Goal: Task Accomplishment & Management: Complete application form

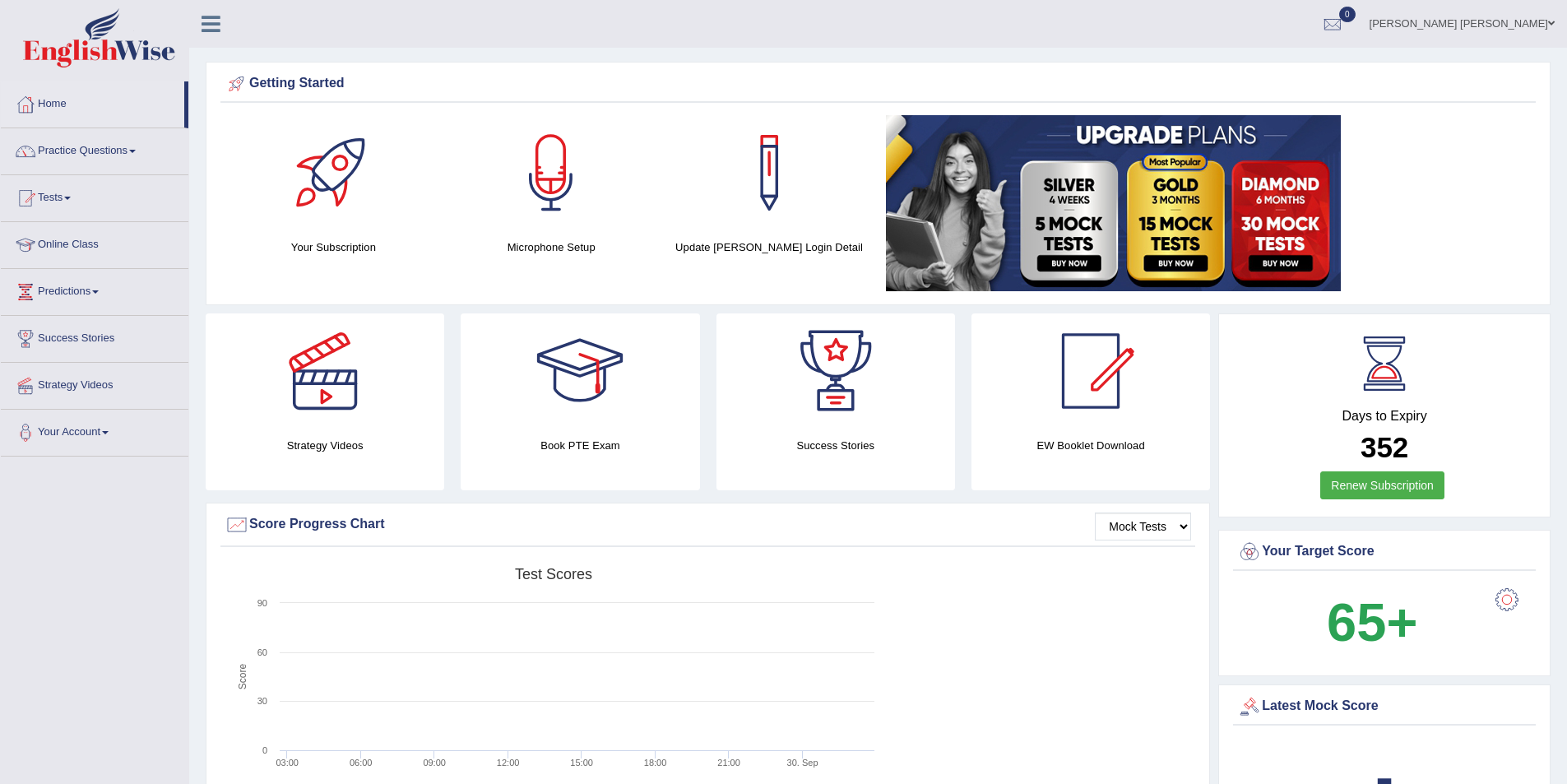
click at [1515, 18] on link "Charitha Kuruwitage" at bounding box center [1463, 21] width 210 height 43
click at [1463, 216] on link "Log out" at bounding box center [1463, 196] width 207 height 38
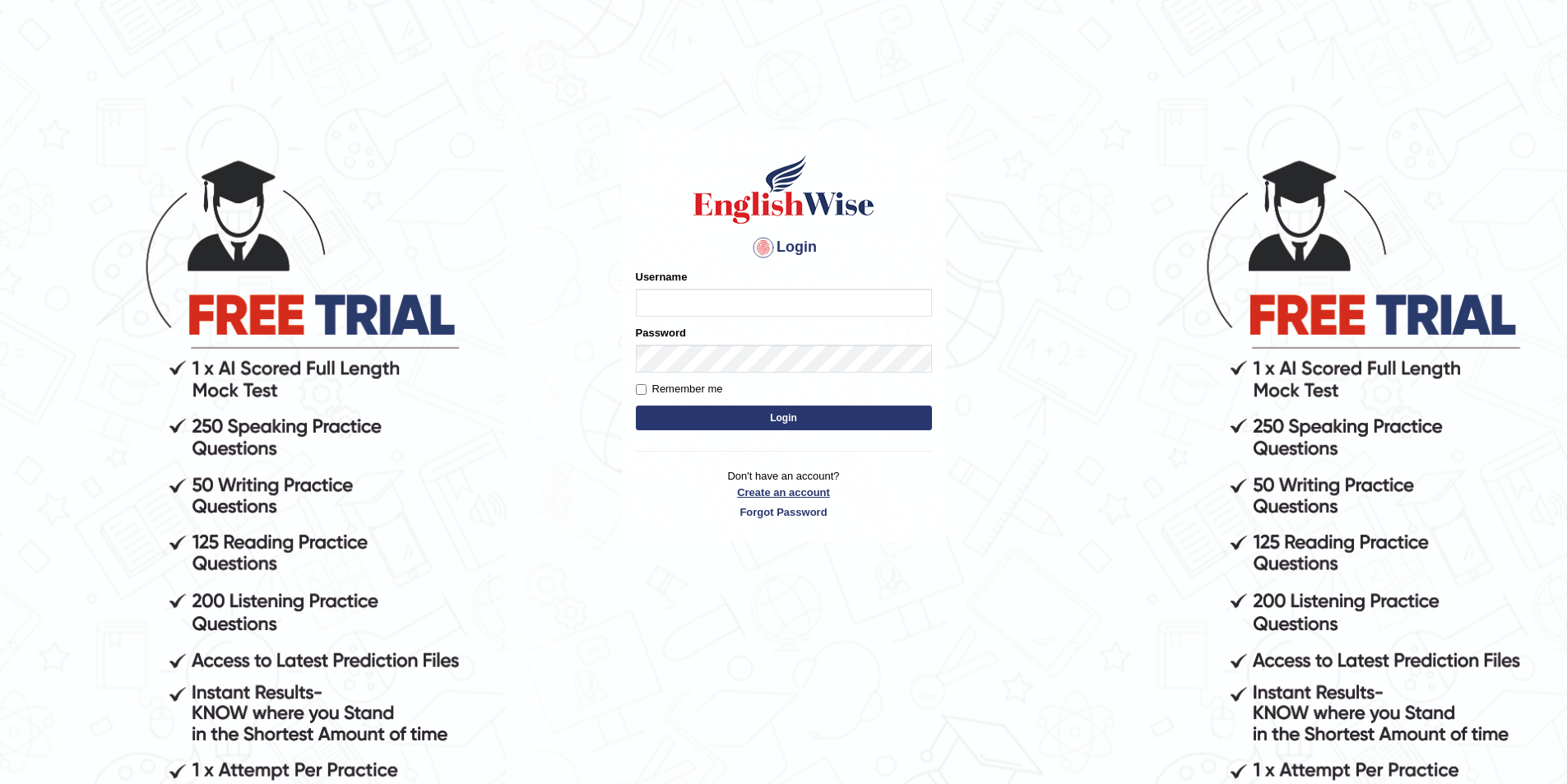
click at [780, 485] on link "Create an account" at bounding box center [784, 492] width 296 height 15
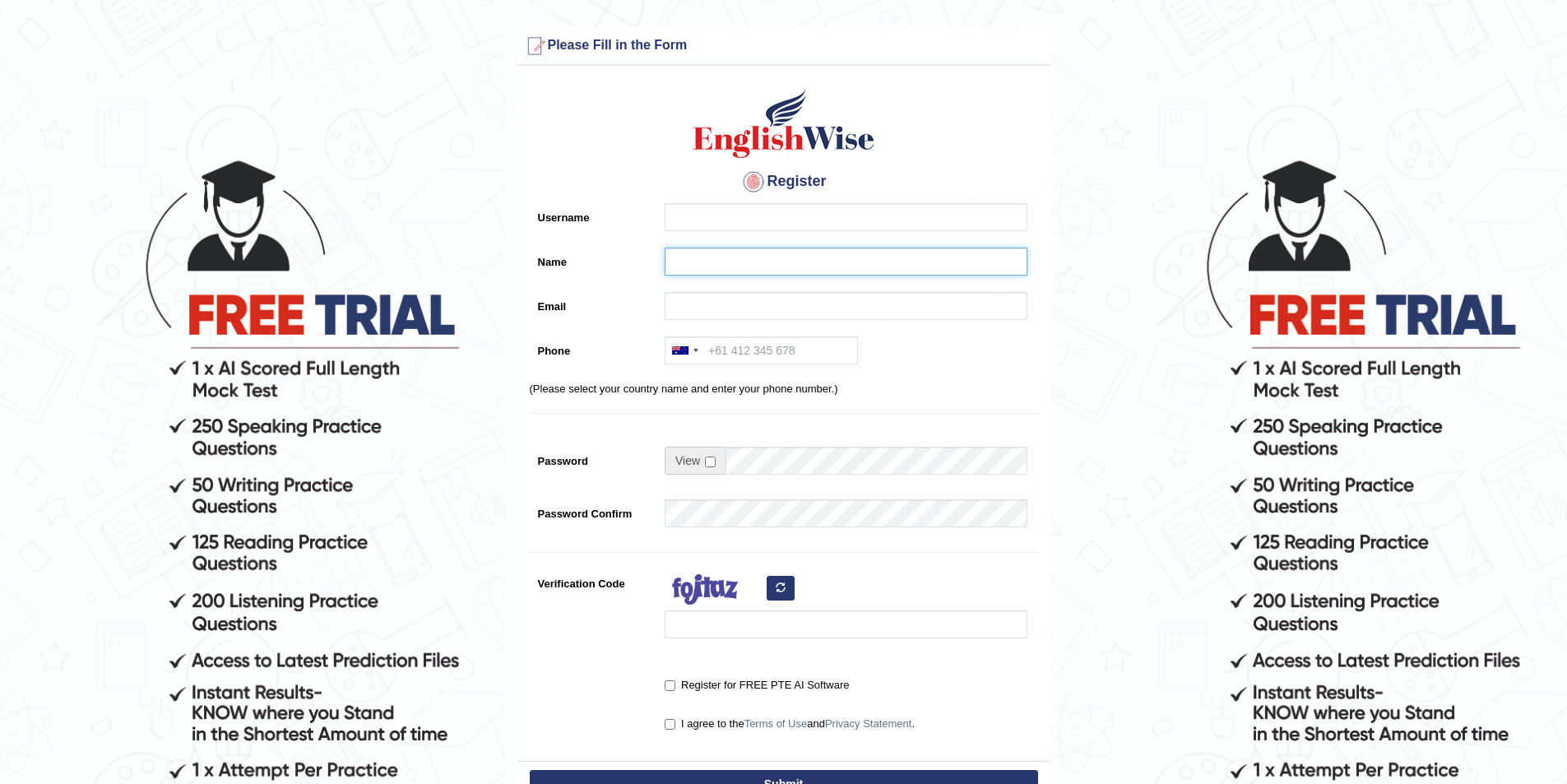
click at [676, 271] on input "Name" at bounding box center [846, 261] width 363 height 28
type input "[PERSON_NAME]"
click at [702, 222] on input "Username" at bounding box center [846, 217] width 363 height 28
type input "irfanalfa"
click at [700, 306] on input "Email" at bounding box center [846, 305] width 363 height 28
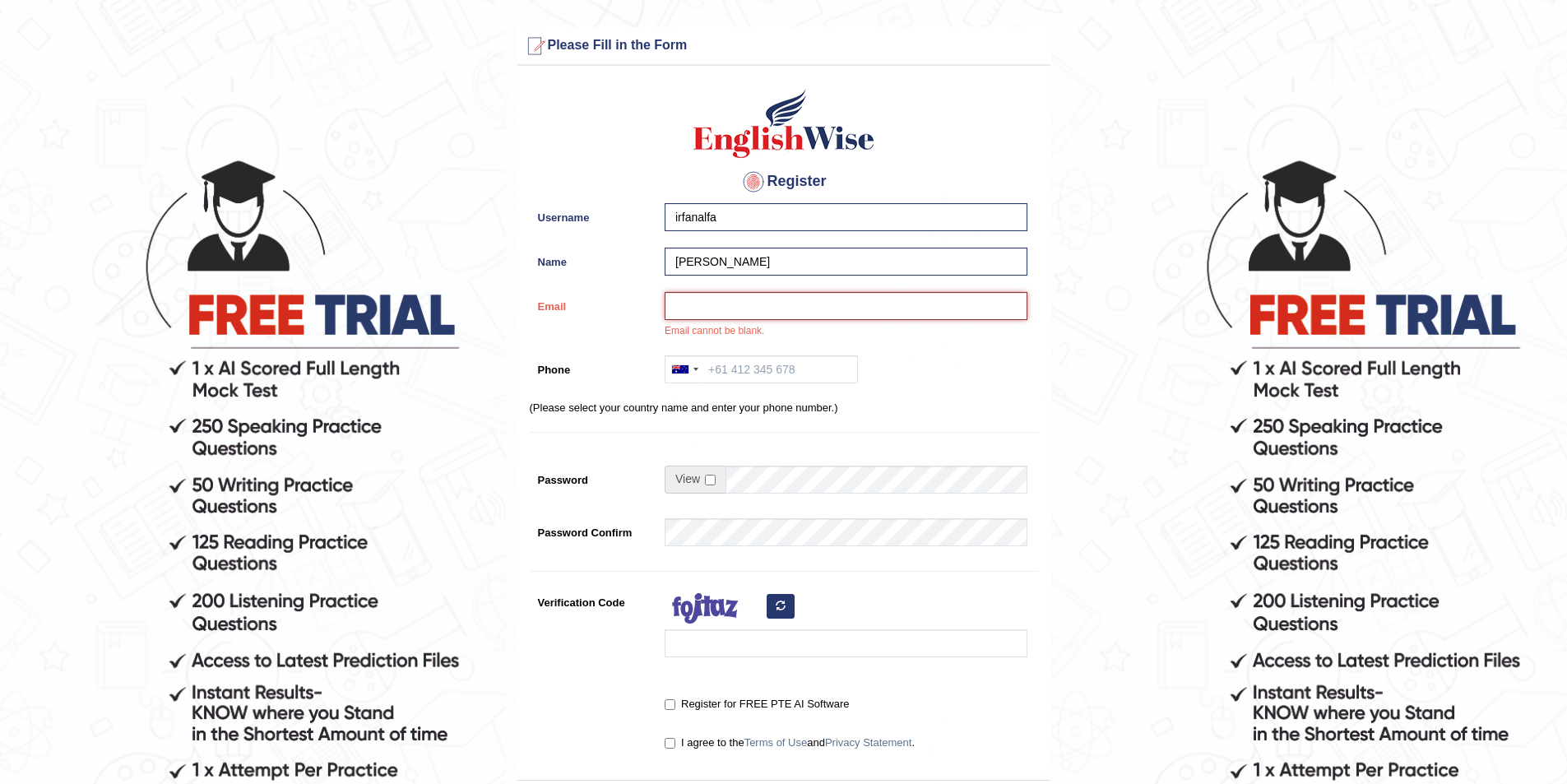
paste input "irfan@alfapte.com"
type input "irfan@alfapte.com"
click at [737, 373] on input "Phone" at bounding box center [761, 369] width 194 height 28
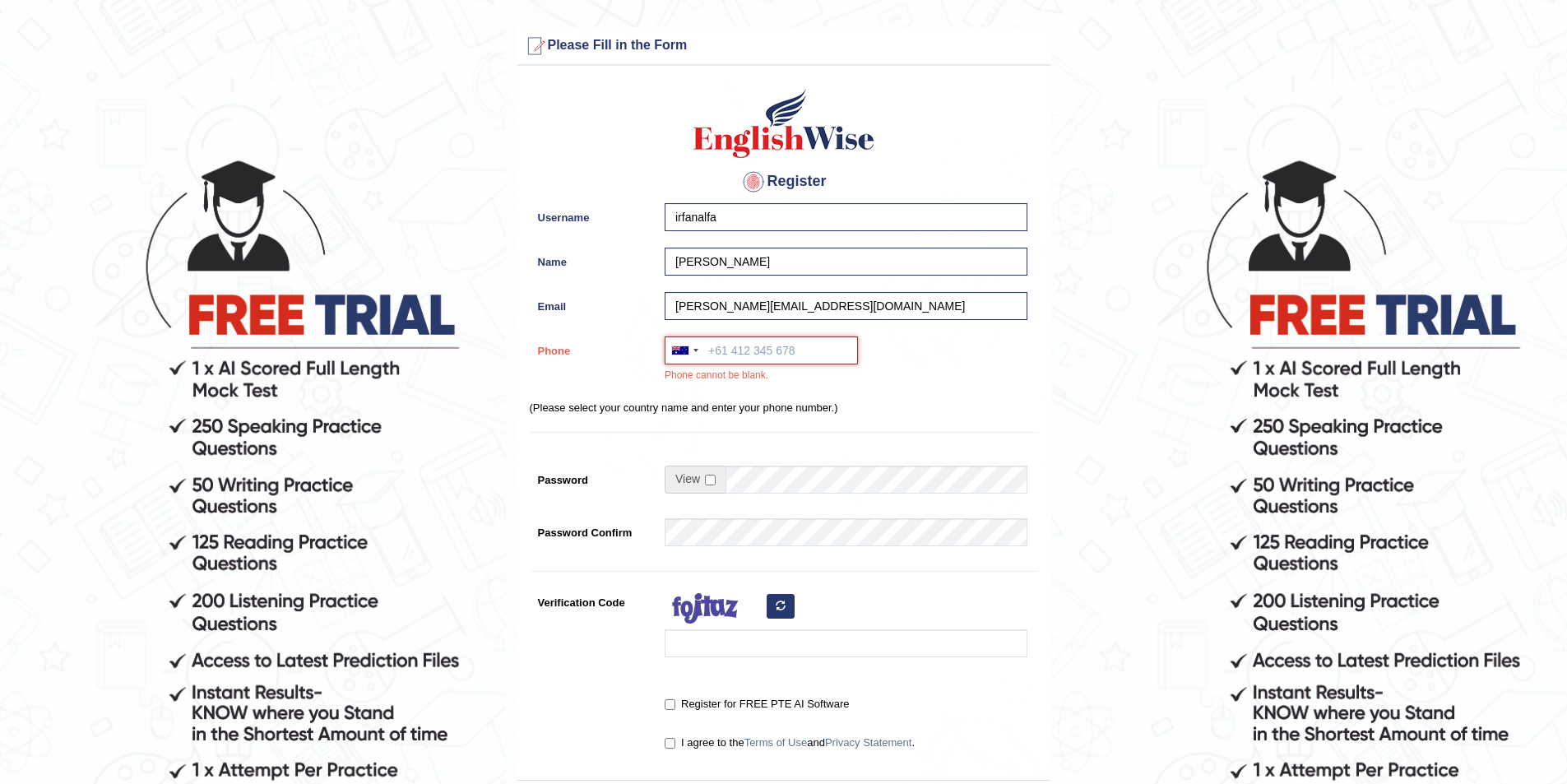
paste input "+61426411087"
type input "+61426411087"
click at [712, 472] on span at bounding box center [695, 479] width 61 height 28
click at [712, 479] on input "checkbox" at bounding box center [710, 479] width 11 height 11
checkbox input "true"
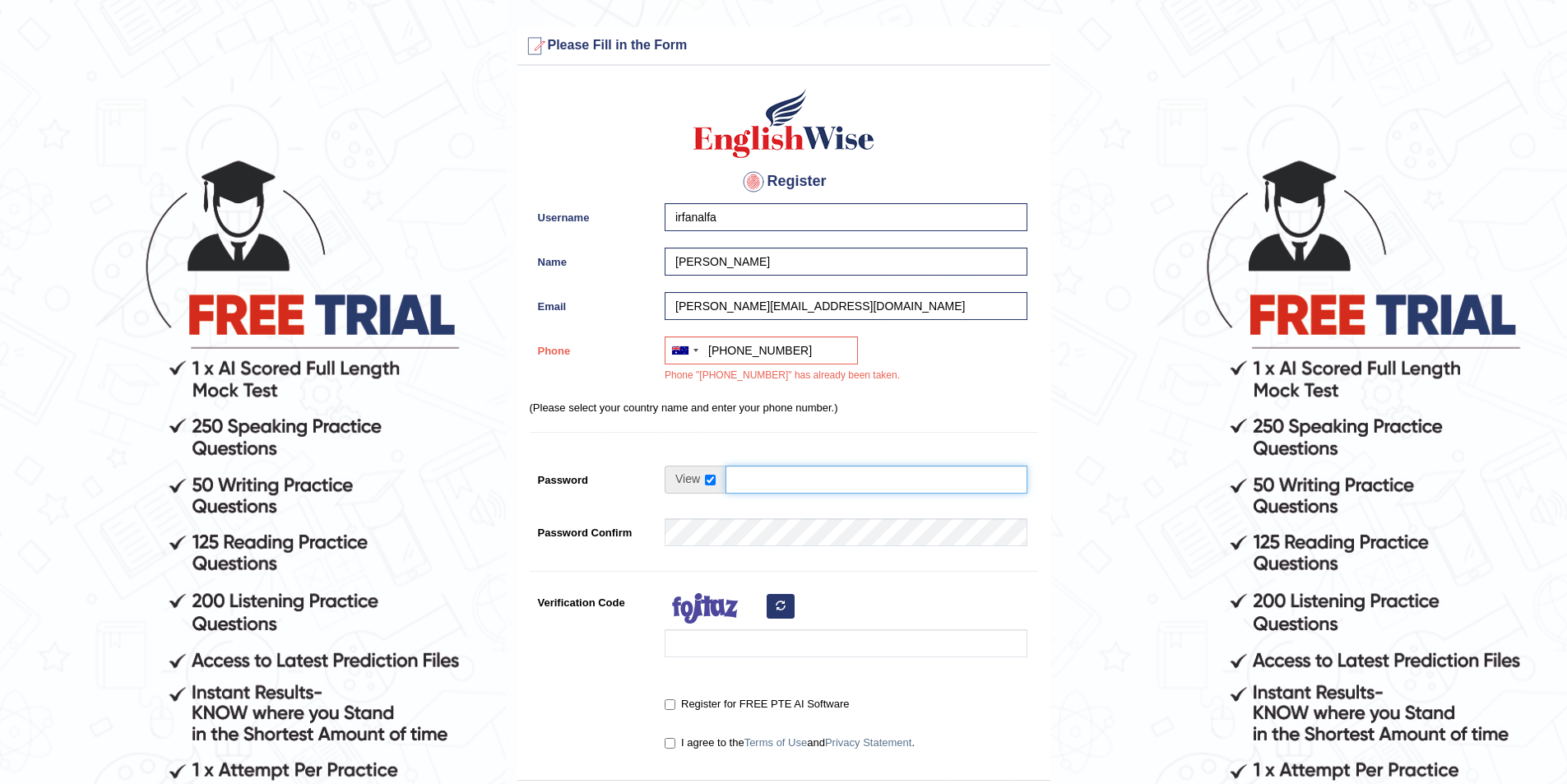
click at [744, 473] on input "Password" at bounding box center [877, 479] width 302 height 28
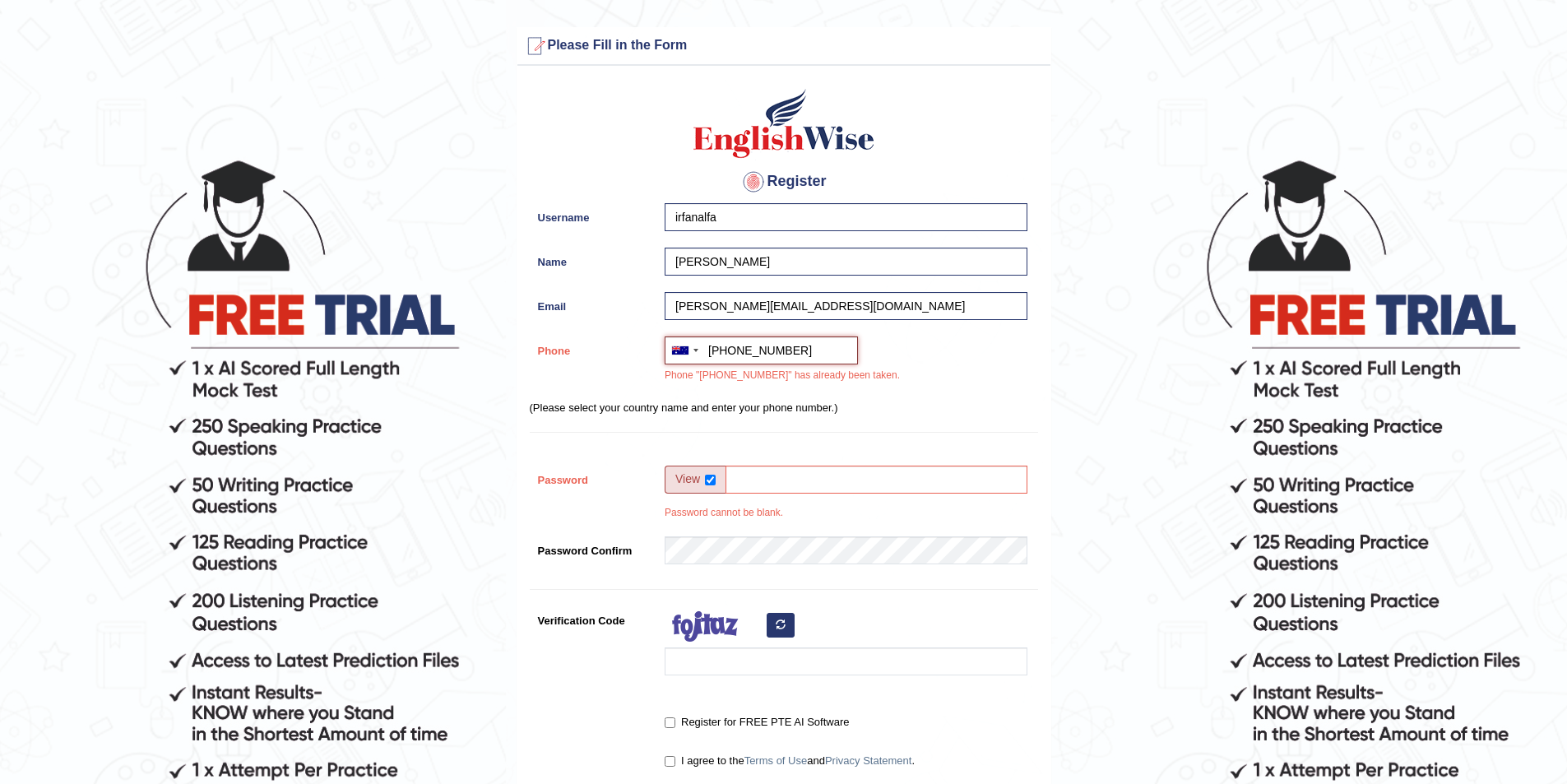
drag, startPoint x: 790, startPoint y: 351, endPoint x: 728, endPoint y: 354, distance: 62.1
click at [728, 354] on input "+61426411087" at bounding box center [761, 350] width 194 height 28
click at [789, 350] on input "+61426411087" at bounding box center [761, 350] width 194 height 28
click at [770, 477] on input "Password" at bounding box center [877, 479] width 302 height 28
click at [801, 346] on input "+61426411086" at bounding box center [761, 350] width 194 height 28
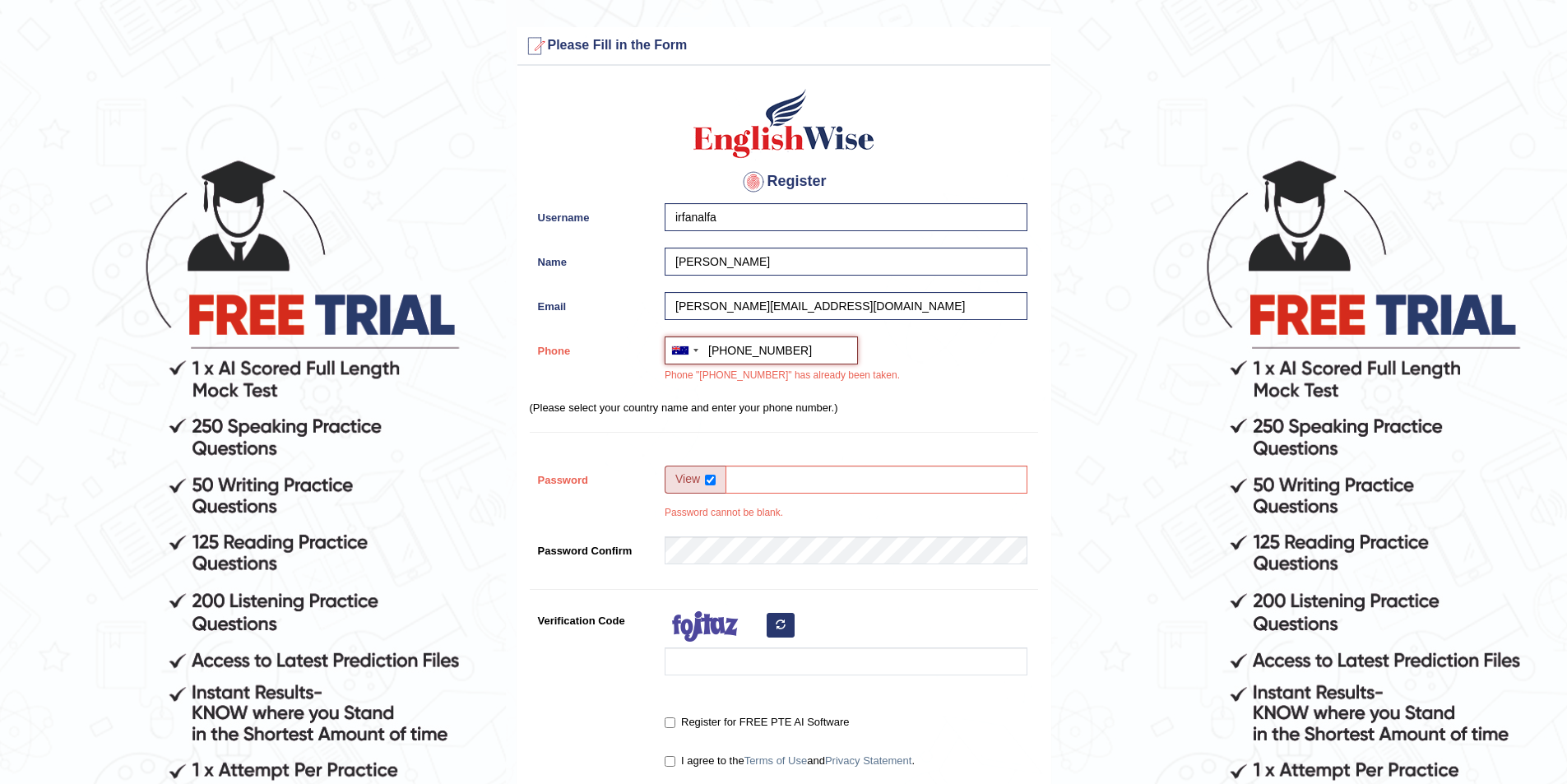
type input "+61426411085"
click at [799, 479] on input "Password" at bounding box center [877, 479] width 302 height 28
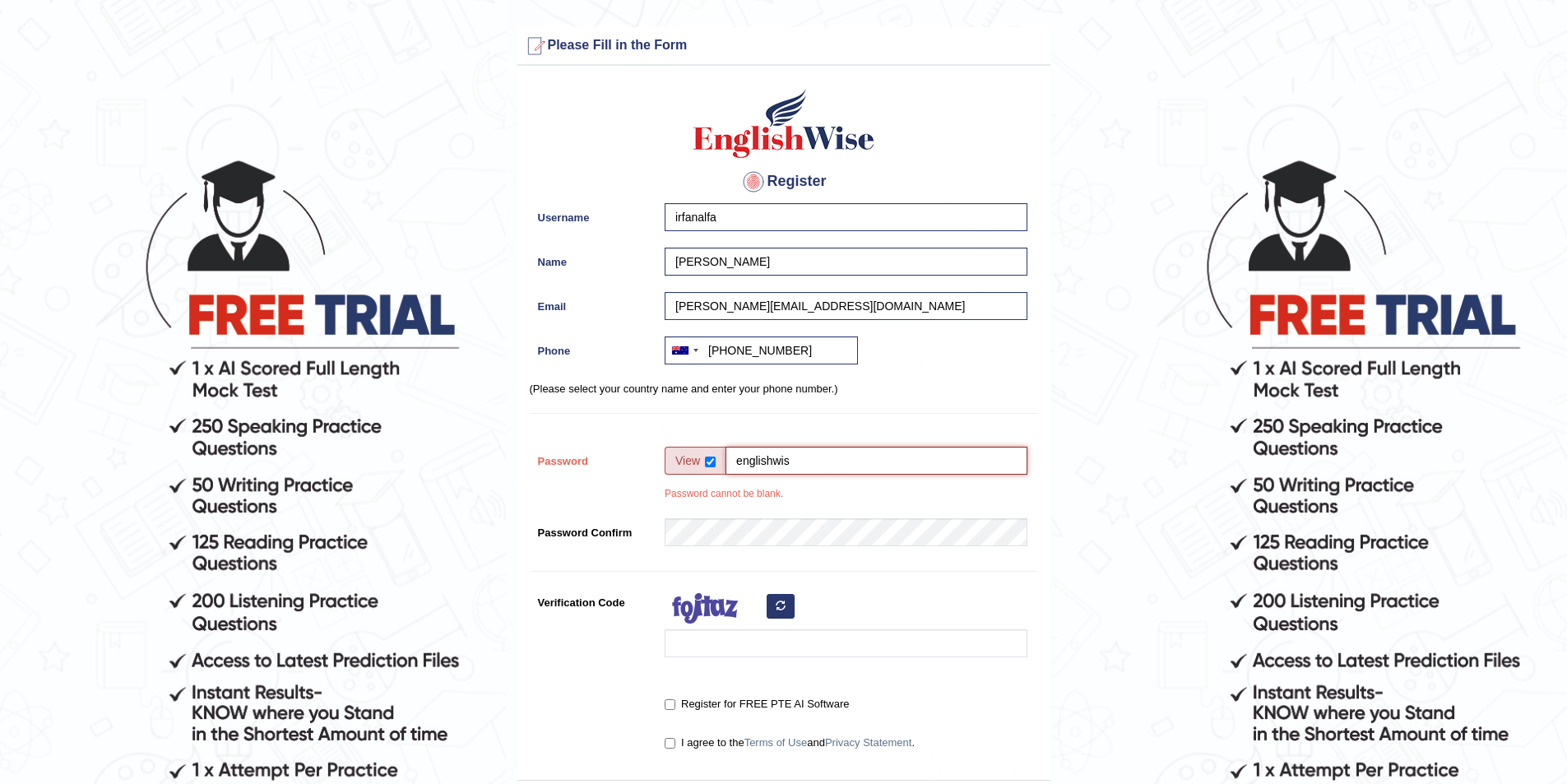
type input "englishwise"
drag, startPoint x: 808, startPoint y: 462, endPoint x: 733, endPoint y: 461, distance: 75.0
click at [733, 461] on input "englishwise" at bounding box center [877, 460] width 302 height 28
type input "trial"
click at [698, 643] on input "Verification Code" at bounding box center [846, 642] width 363 height 28
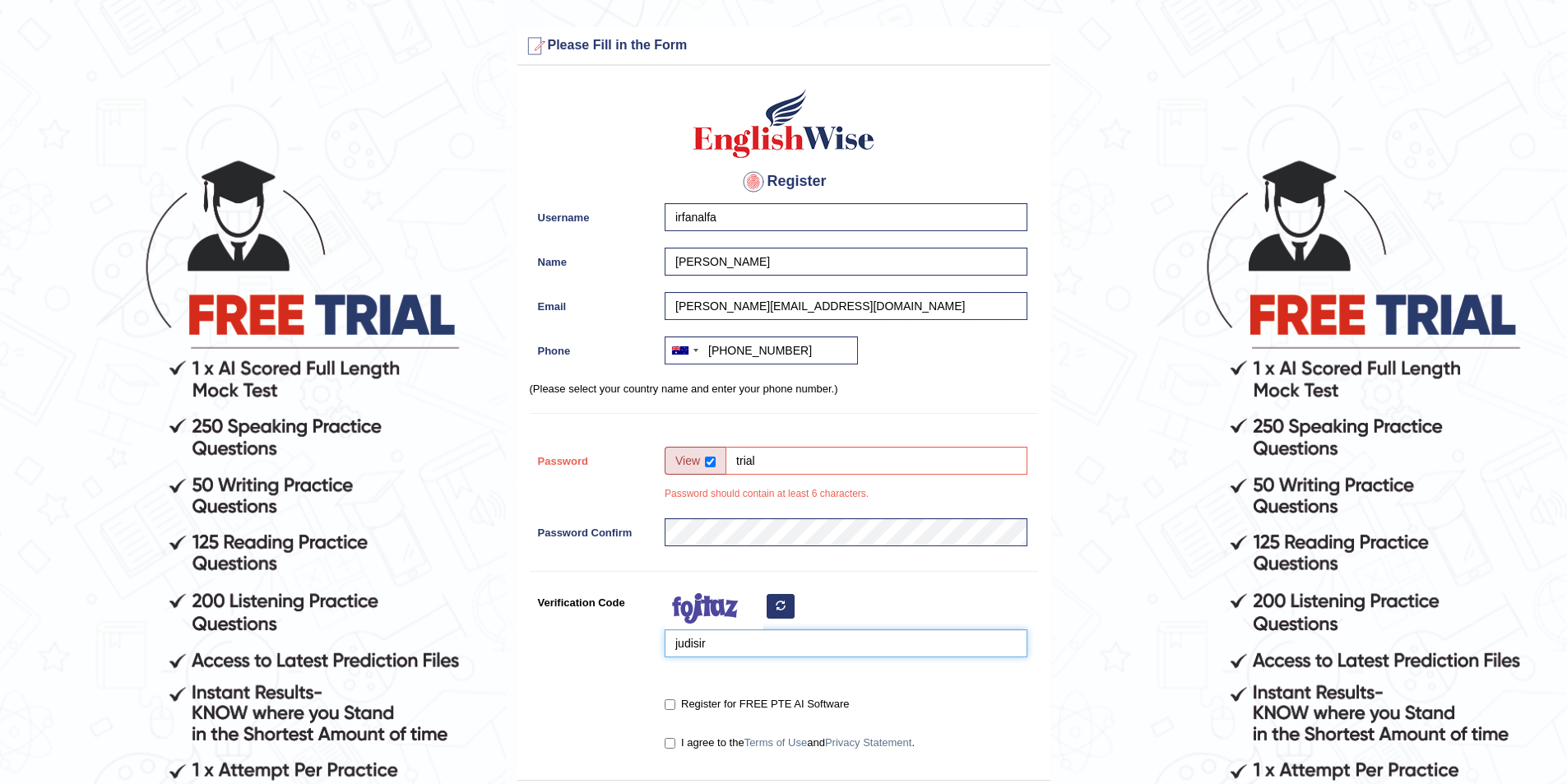
type input "judisir"
click at [677, 707] on label "Register for FREE PTE AI Software" at bounding box center [757, 704] width 184 height 16
click at [675, 707] on input "Register for FREE PTE AI Software" at bounding box center [670, 704] width 11 height 11
checkbox input "true"
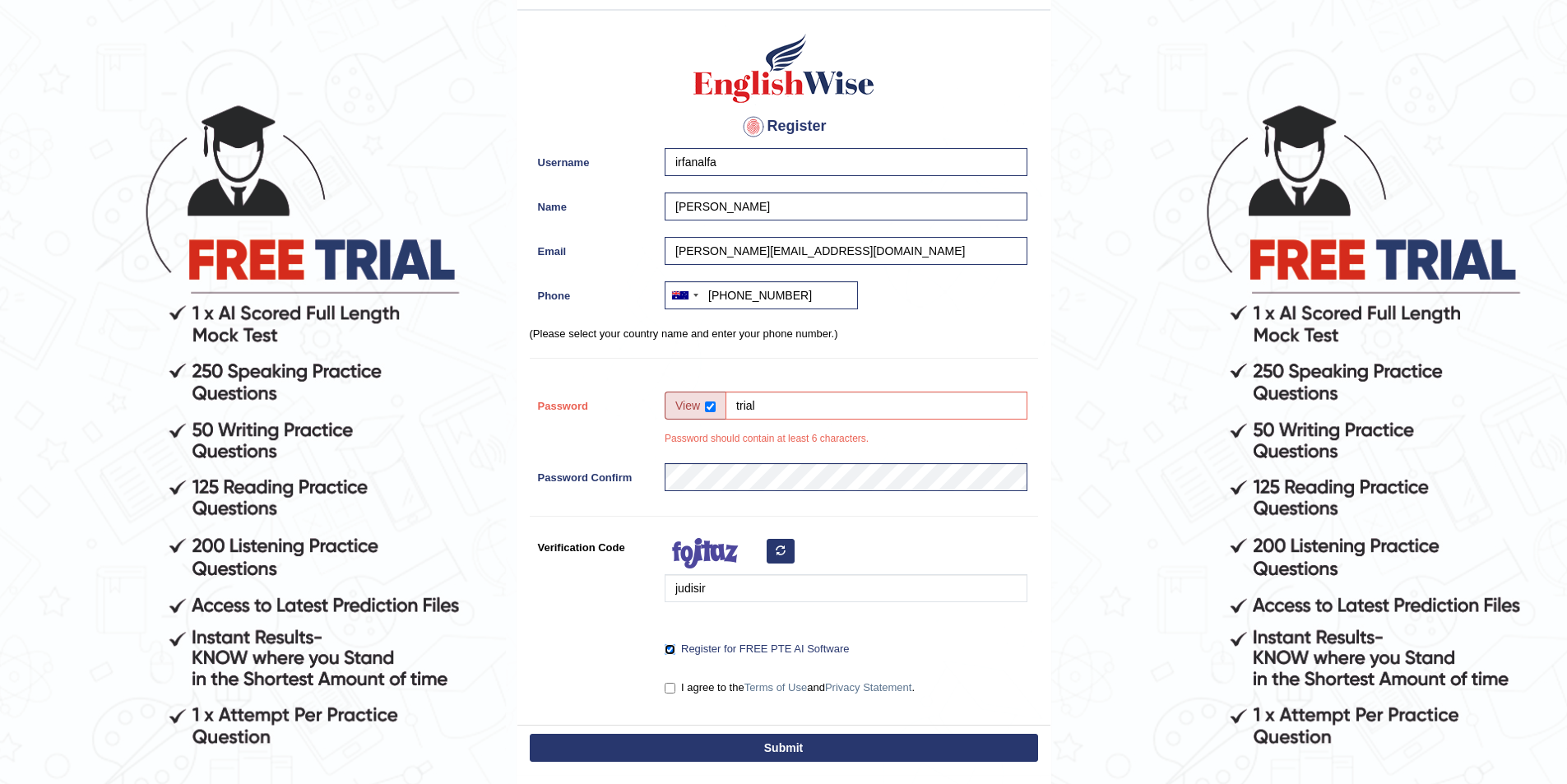
scroll to position [82, 0]
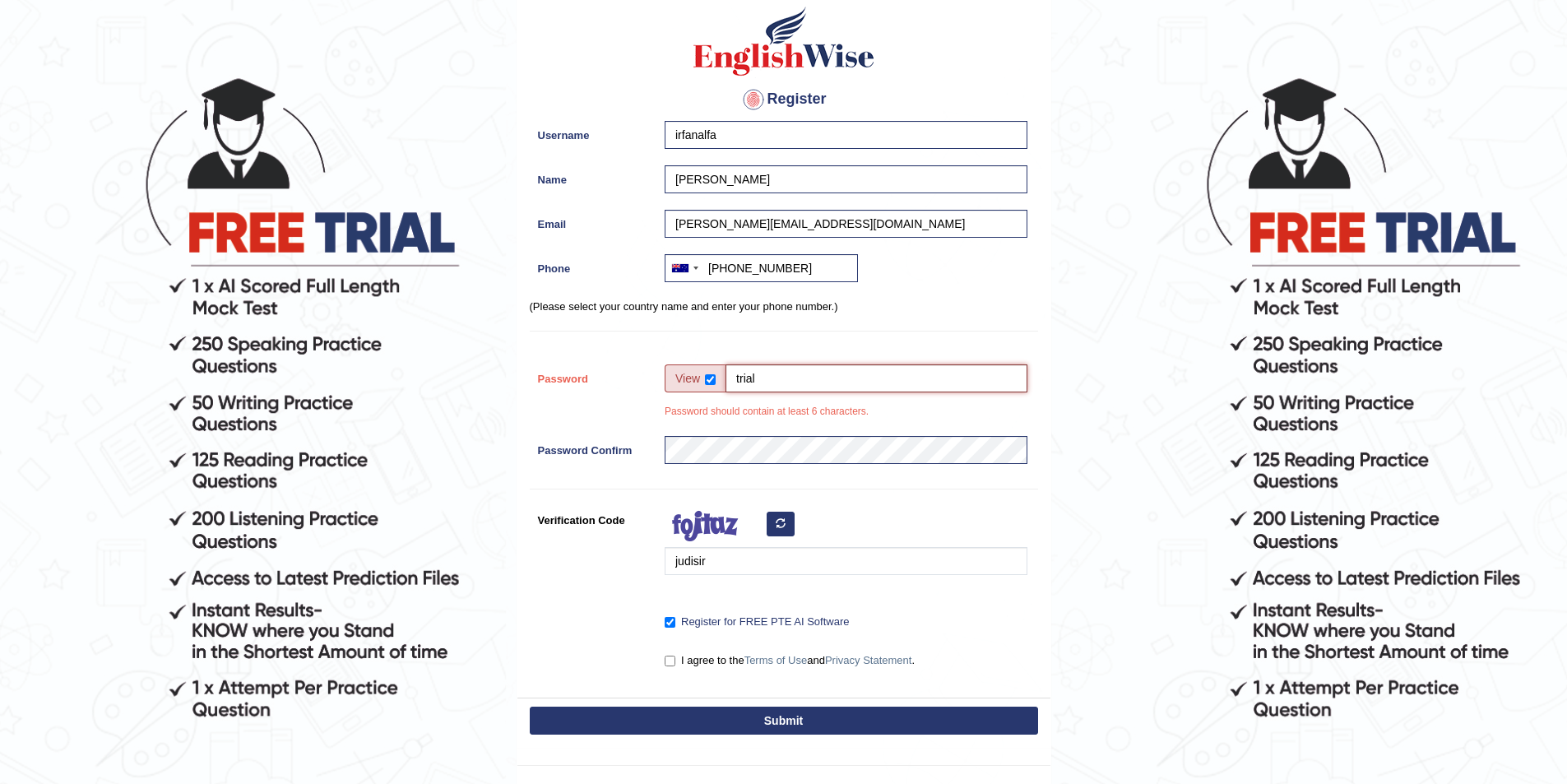
click at [756, 379] on input "trial" at bounding box center [877, 378] width 302 height 28
type input "trialEW"
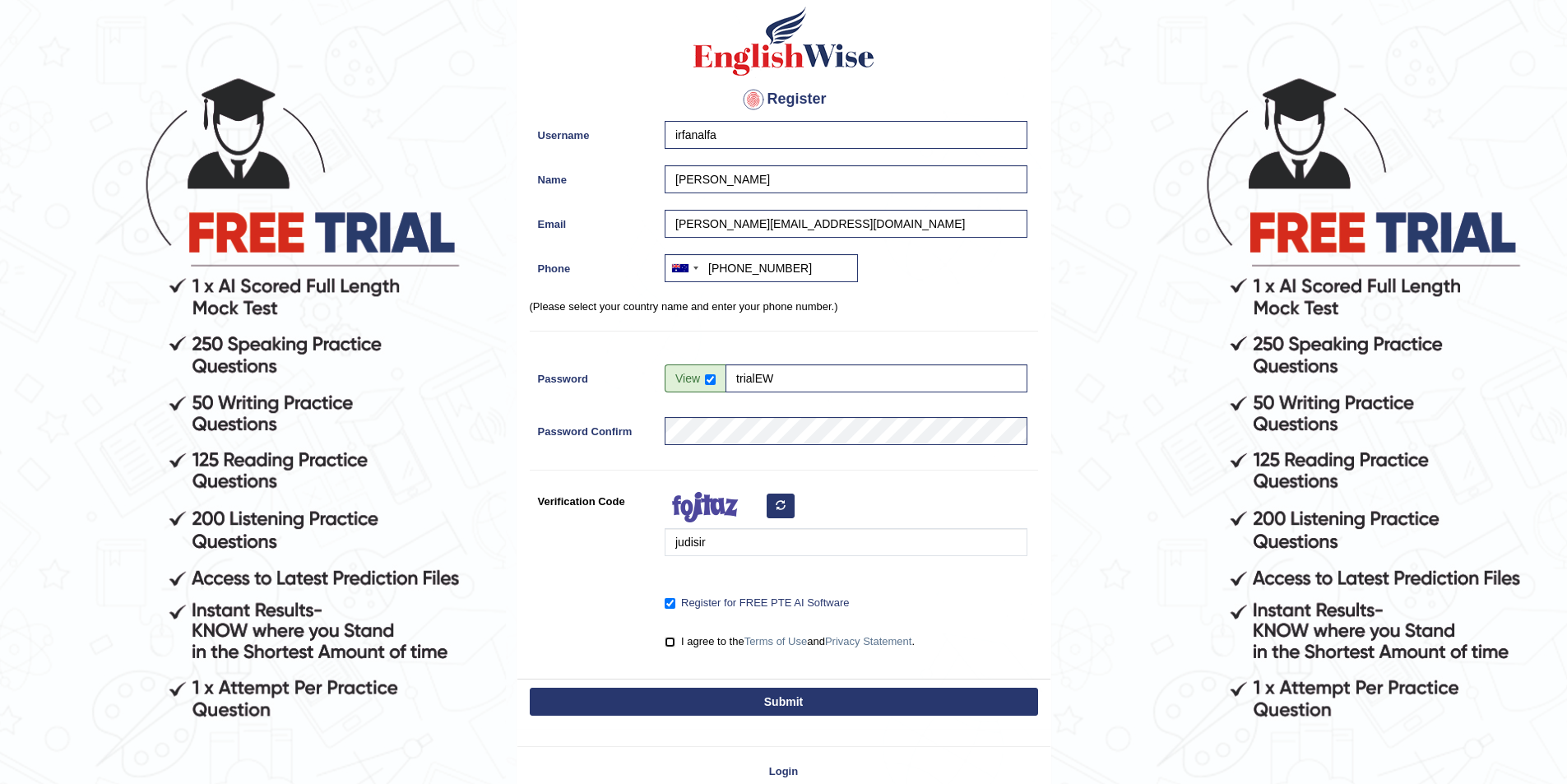
click at [672, 643] on input "I agree to the Terms of Use and Privacy Statement ." at bounding box center [670, 642] width 11 height 11
checkbox input "true"
click at [776, 706] on button "Submit" at bounding box center [784, 701] width 509 height 28
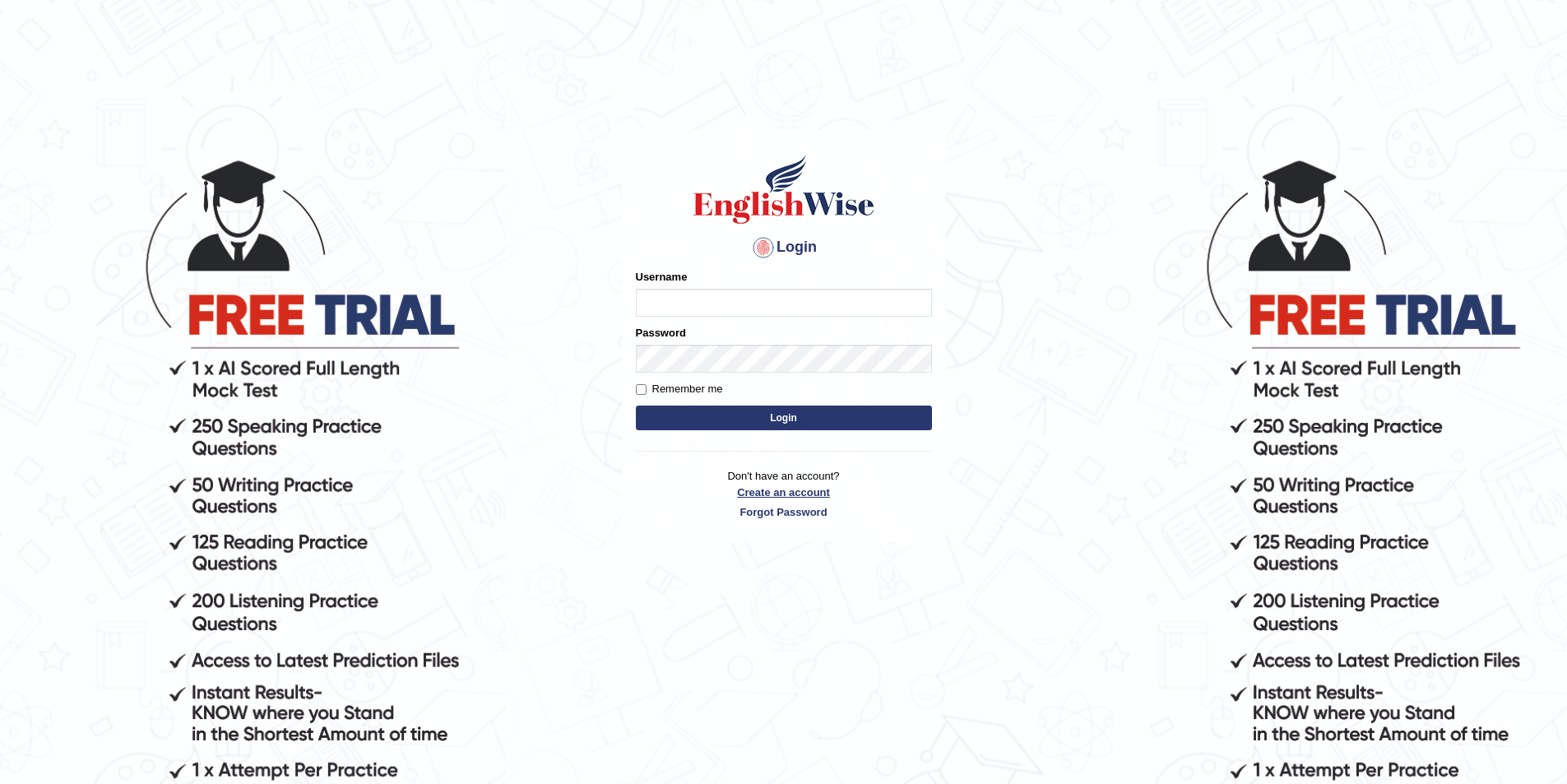
click at [810, 490] on link "Create an account" at bounding box center [784, 492] width 296 height 15
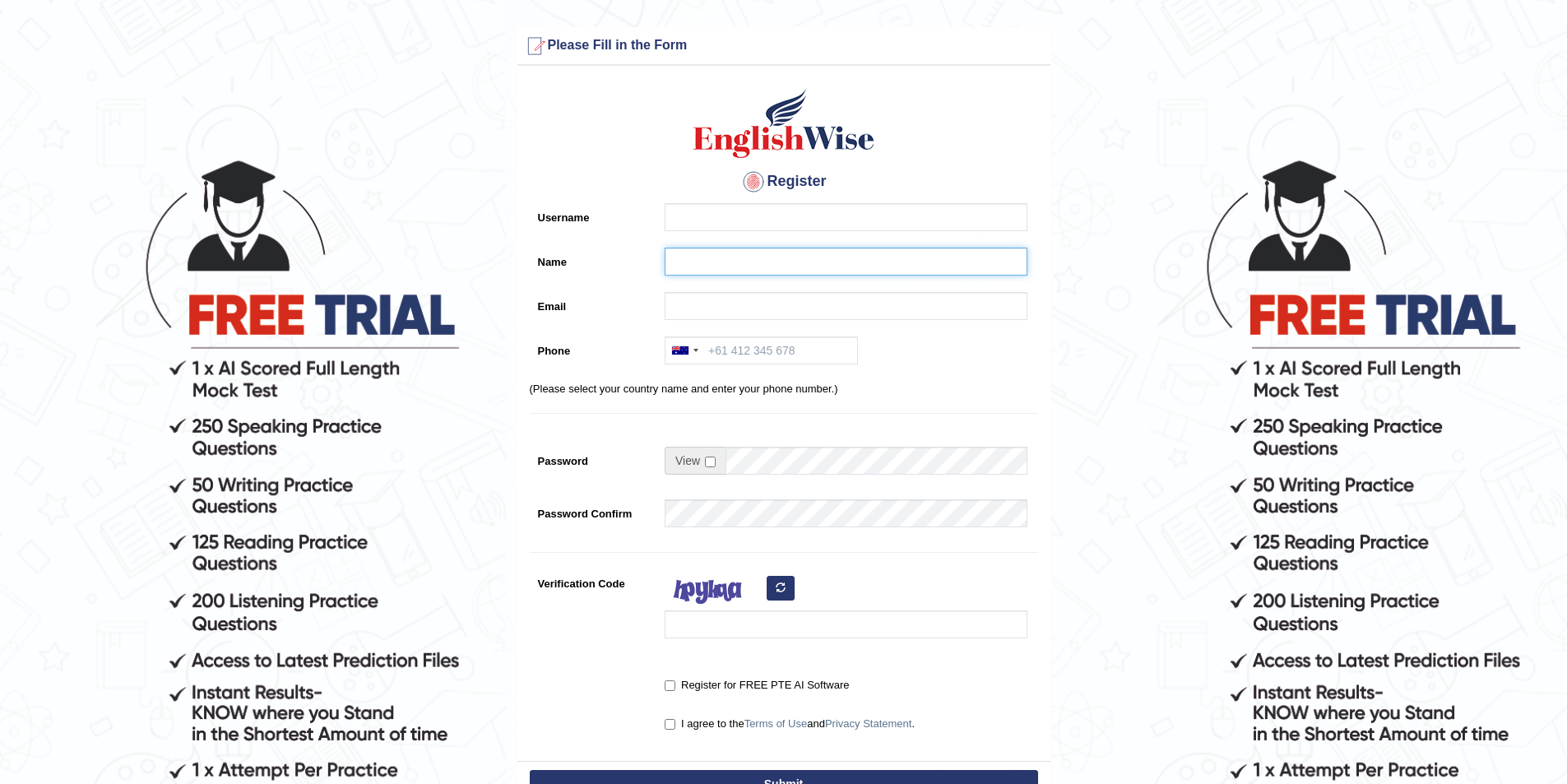
click at [697, 275] on input "Name" at bounding box center [846, 261] width 363 height 28
paste input "Junard Nardo"
type input "Junard Nardo"
click at [702, 213] on input "Username" at bounding box center [846, 217] width 363 height 28
type input "junard_parramatta"
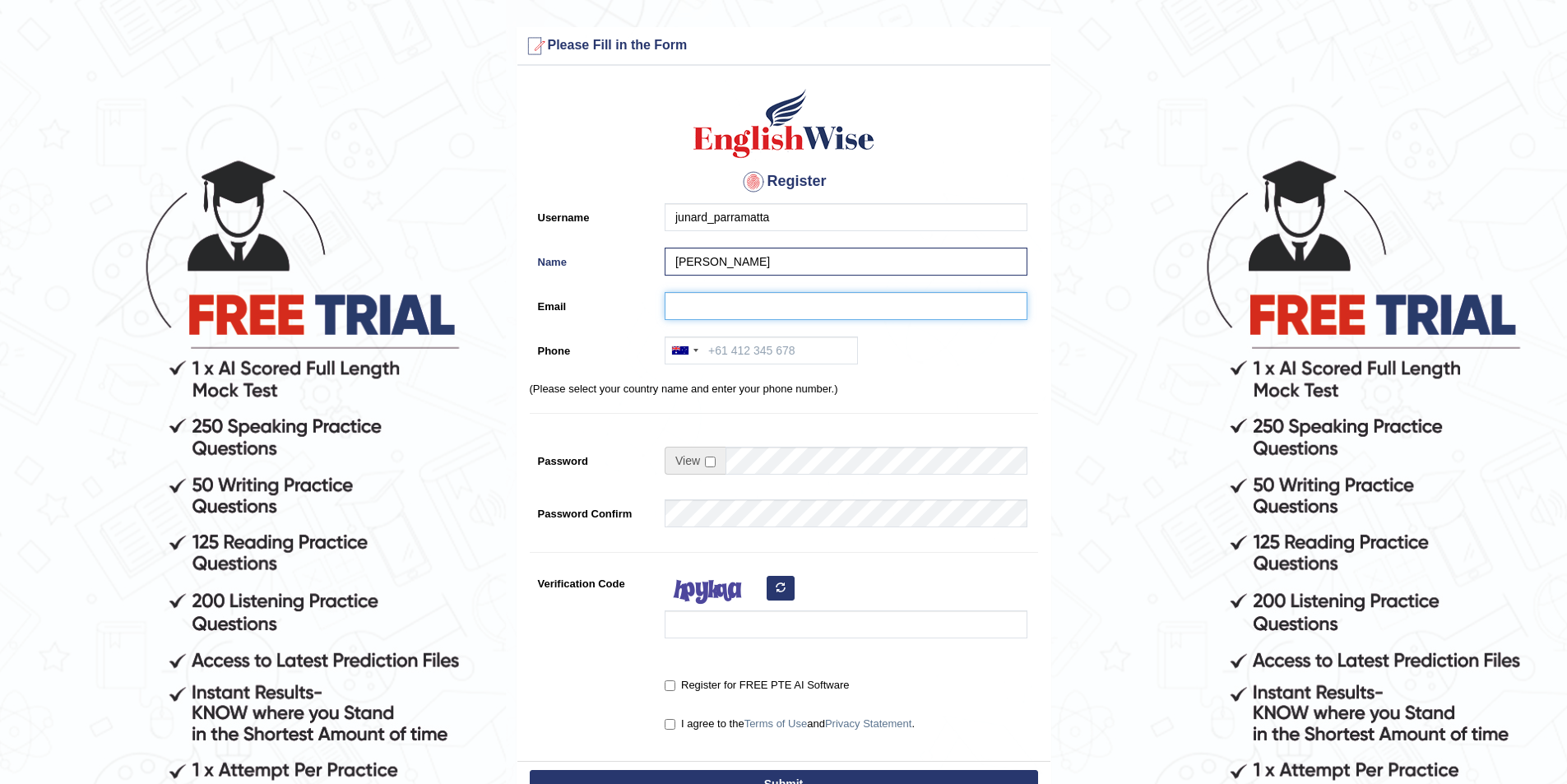
click at [708, 312] on input "Email" at bounding box center [846, 305] width 363 height 28
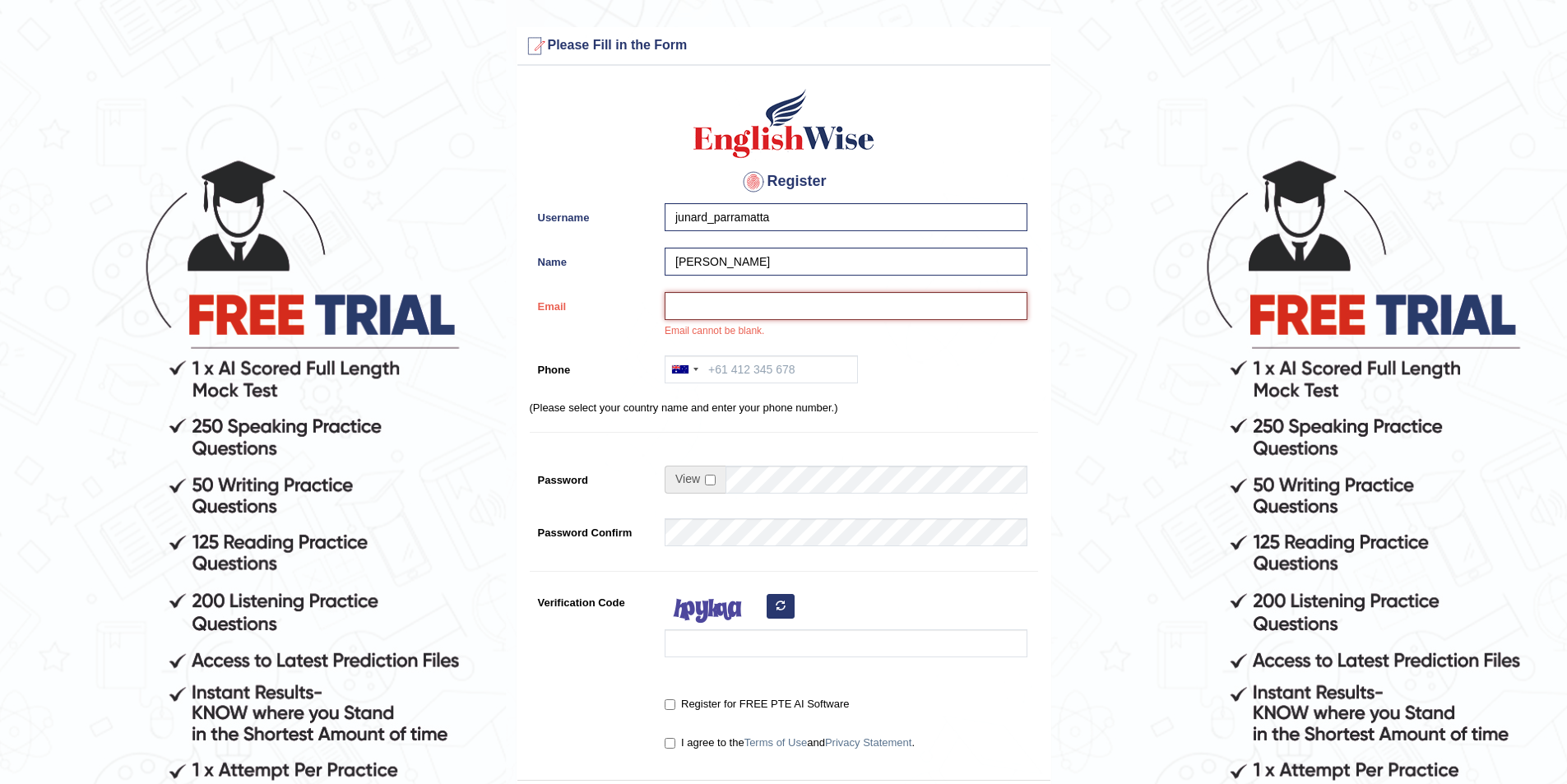
paste input "nardjunz@gmail.com"
type input "nardjunz@gmail.com"
click at [753, 367] on input "Phone" at bounding box center [761, 369] width 194 height 28
click at [802, 307] on input "nardjunz@gmail.com" at bounding box center [846, 305] width 363 height 28
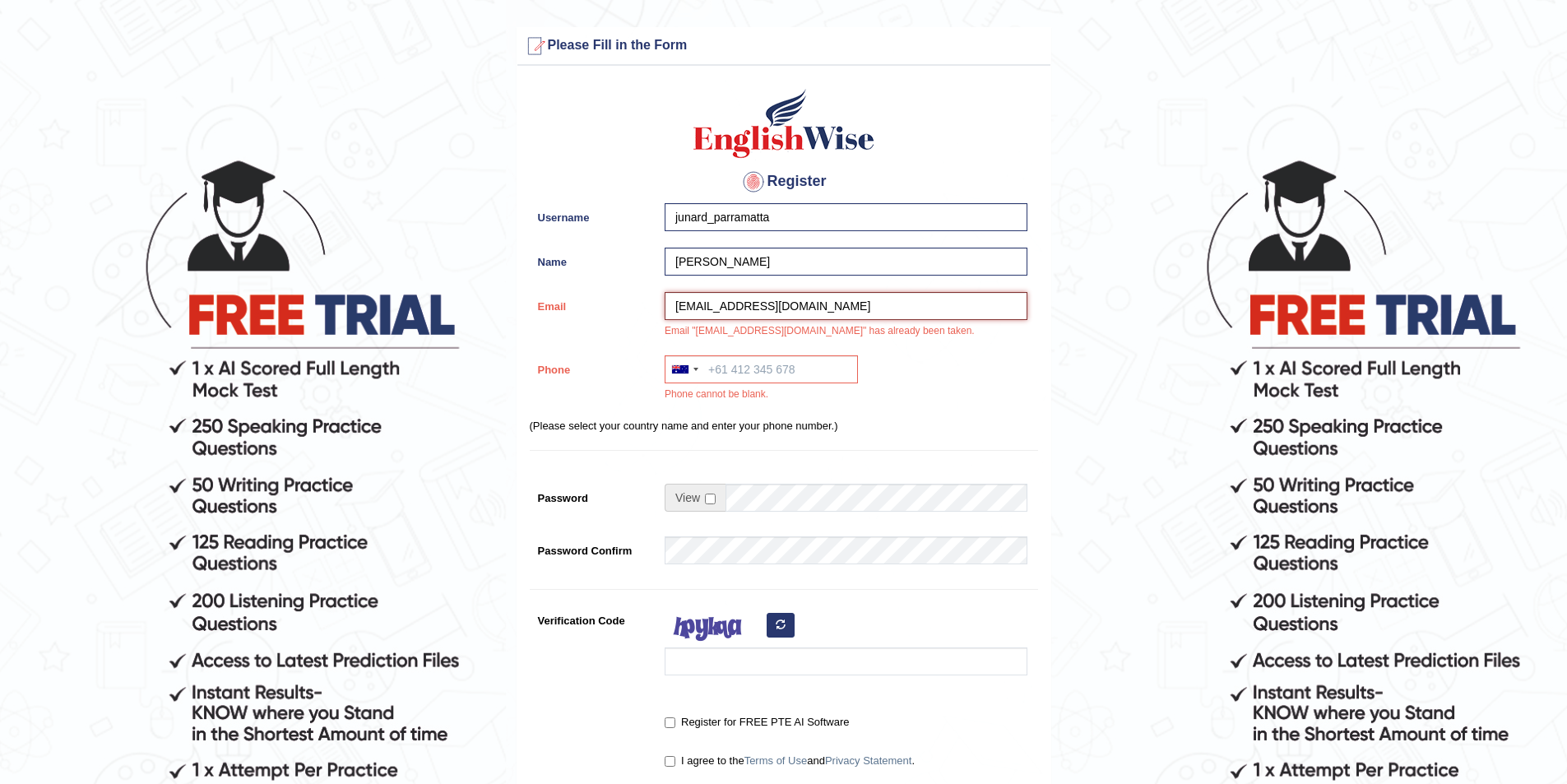
click at [802, 307] on input "nardjunz@gmail.com" at bounding box center [846, 305] width 363 height 28
drag, startPoint x: 745, startPoint y: 259, endPoint x: 610, endPoint y: 264, distance: 135.1
click at [610, 264] on div "Name Junard Nardo" at bounding box center [784, 265] width 509 height 36
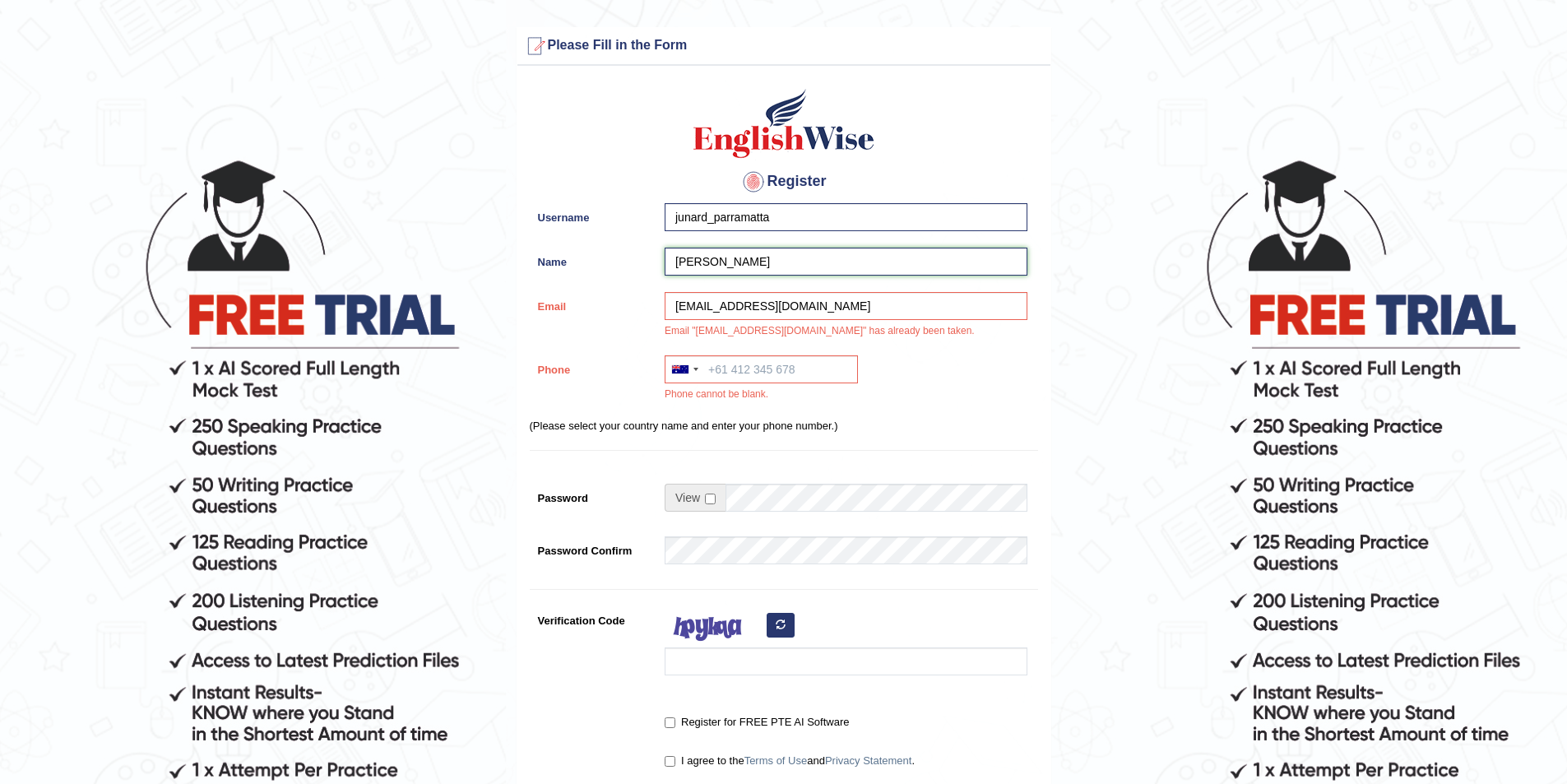
paste input "Adi Silimaibau"
type input "Adi Silimaibau"
click at [707, 218] on input "junard_parramatta" at bounding box center [846, 217] width 363 height 28
type input "adi_parramatta"
drag, startPoint x: 785, startPoint y: 306, endPoint x: 535, endPoint y: 317, distance: 250.2
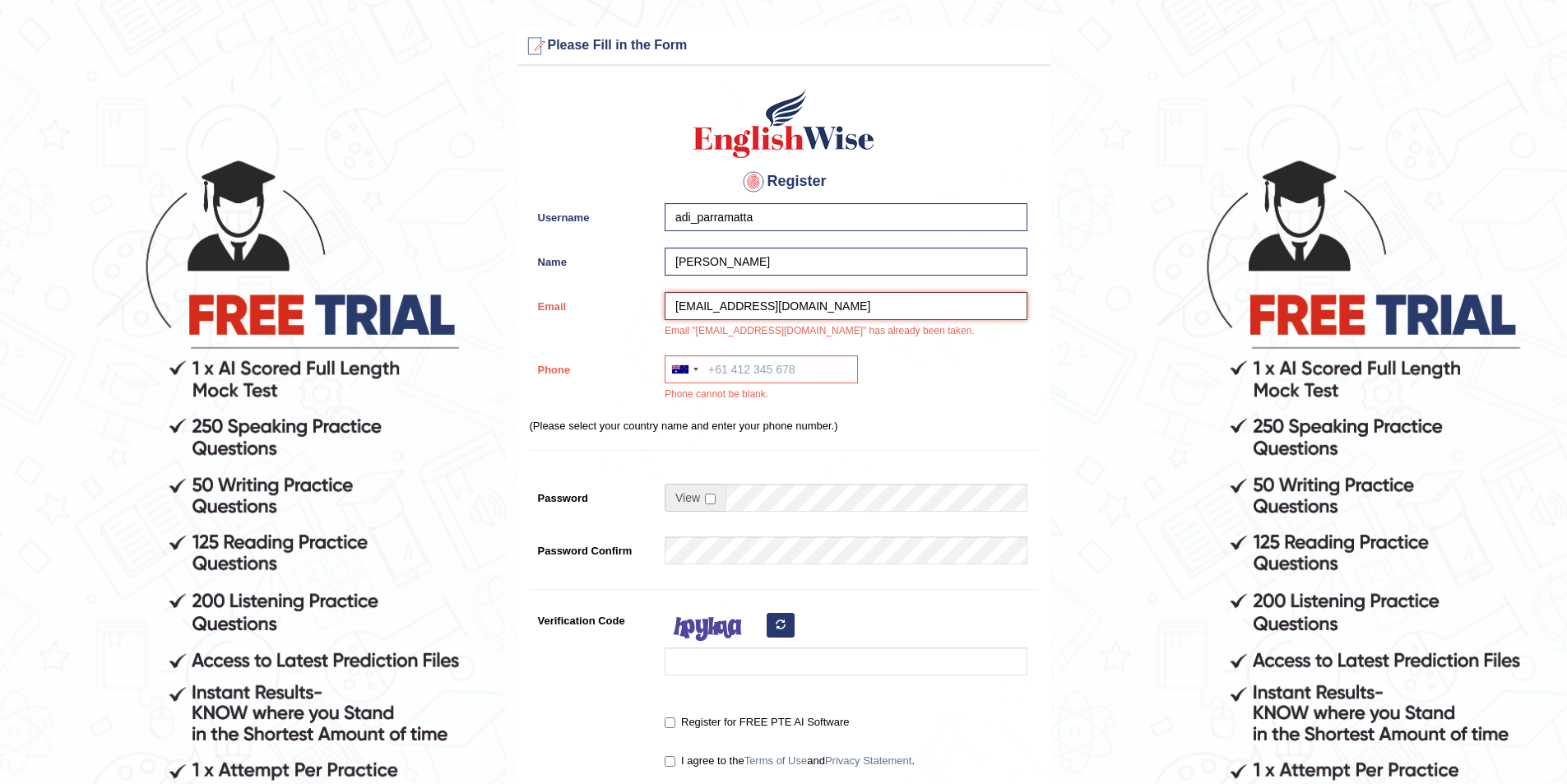
click at [535, 317] on div "Email nardjunz@gmail.com Email "nardjunz@gmail.com" has already been taken." at bounding box center [784, 319] width 509 height 55
paste input "adimeribabiaus@gmail.com"
type input "adimeribabiaus@gmail.com"
click at [719, 369] on input "Phone" at bounding box center [761, 369] width 194 height 28
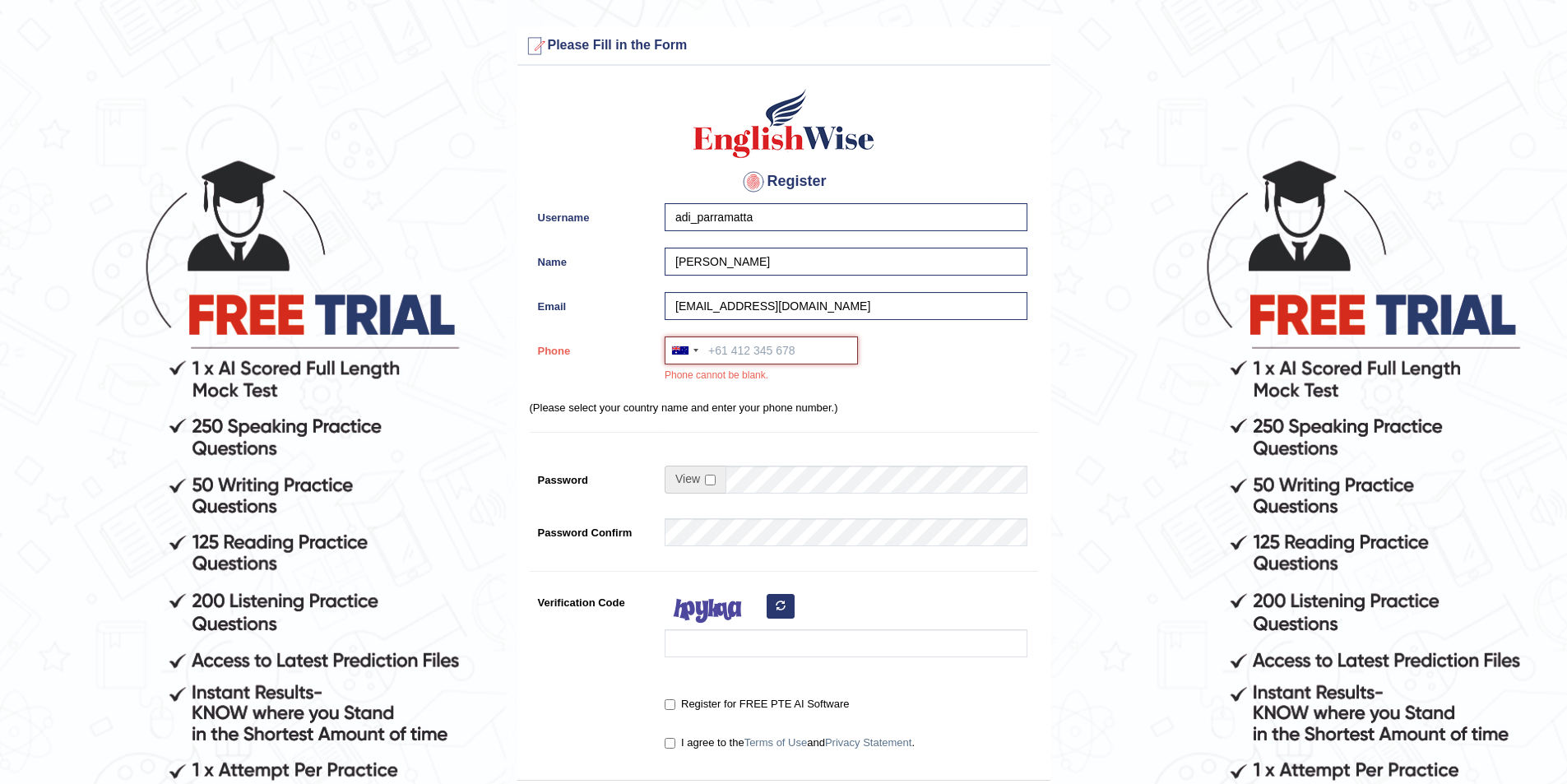
paste input "0429 137 004"
type input "0429 137 004"
click at [708, 479] on input "checkbox" at bounding box center [710, 479] width 11 height 11
checkbox input "true"
click at [743, 472] on input "Password" at bounding box center [877, 479] width 302 height 28
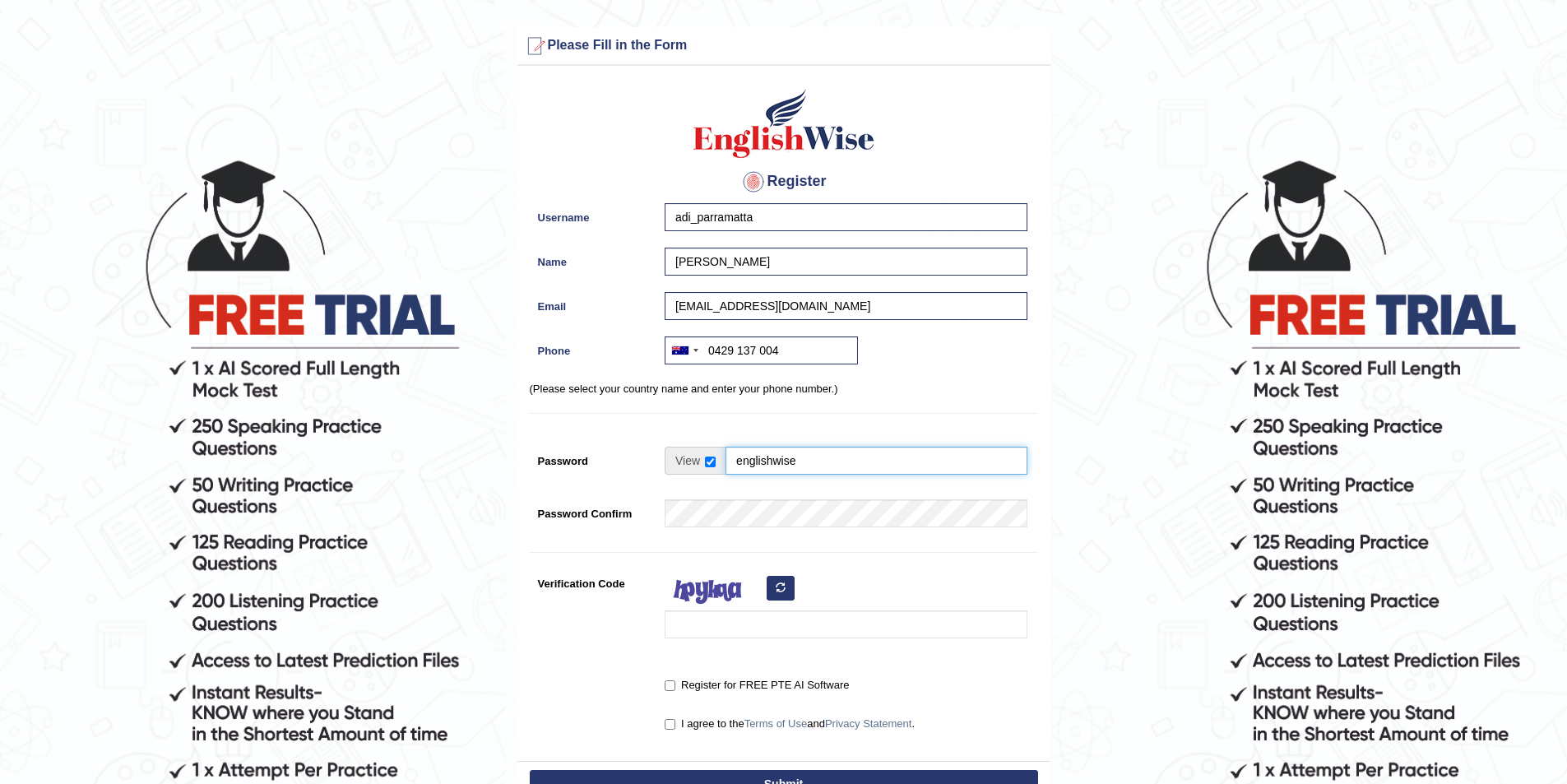
type input "englishwise"
click at [733, 497] on div "Register Username adi_parramatta Name Adi Silimaibau Email adimeribabiaus@gmail…" at bounding box center [784, 417] width 533 height 687
click at [703, 626] on input "Verification Code" at bounding box center [846, 624] width 363 height 28
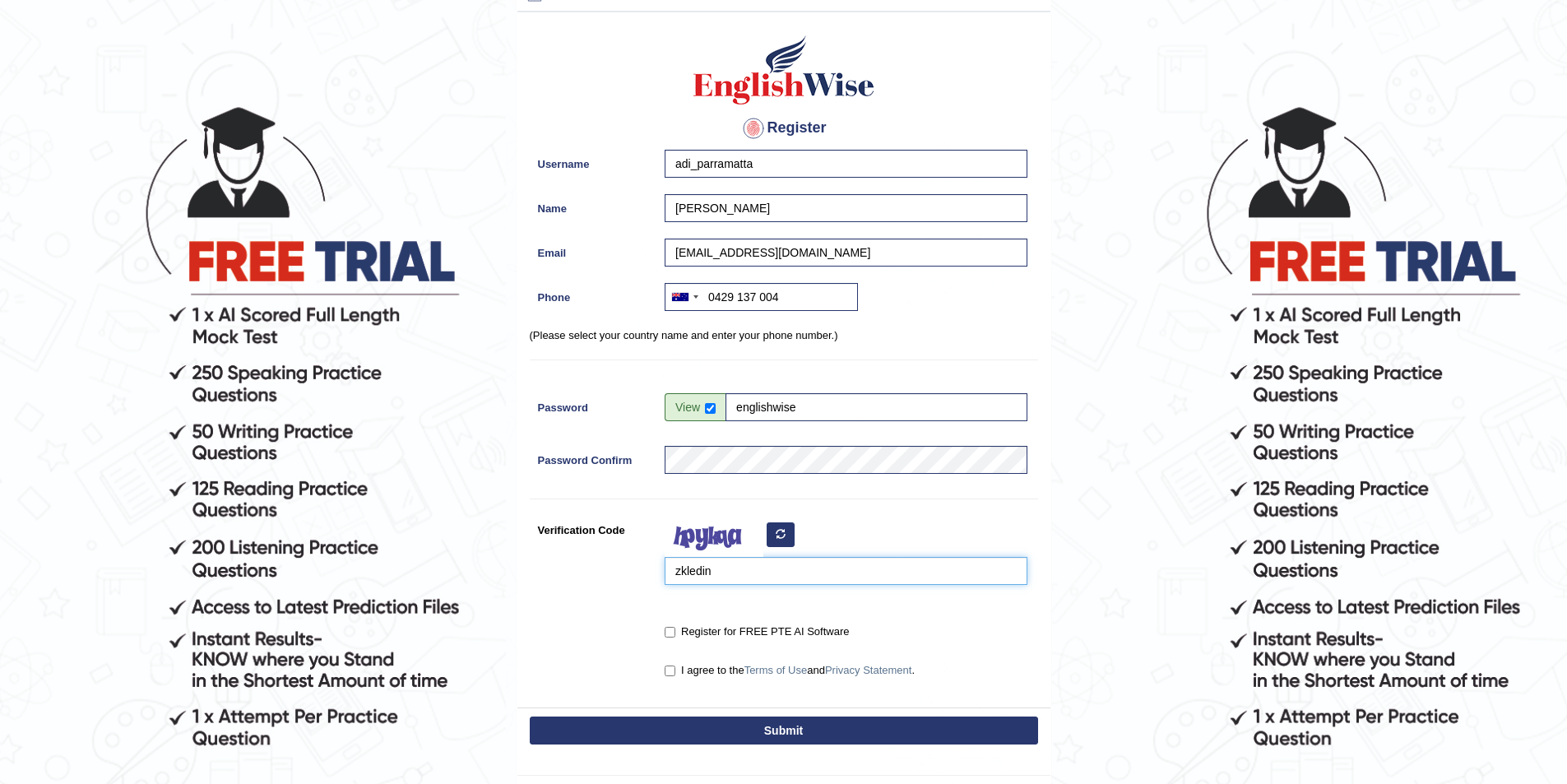
scroll to position [82, 0]
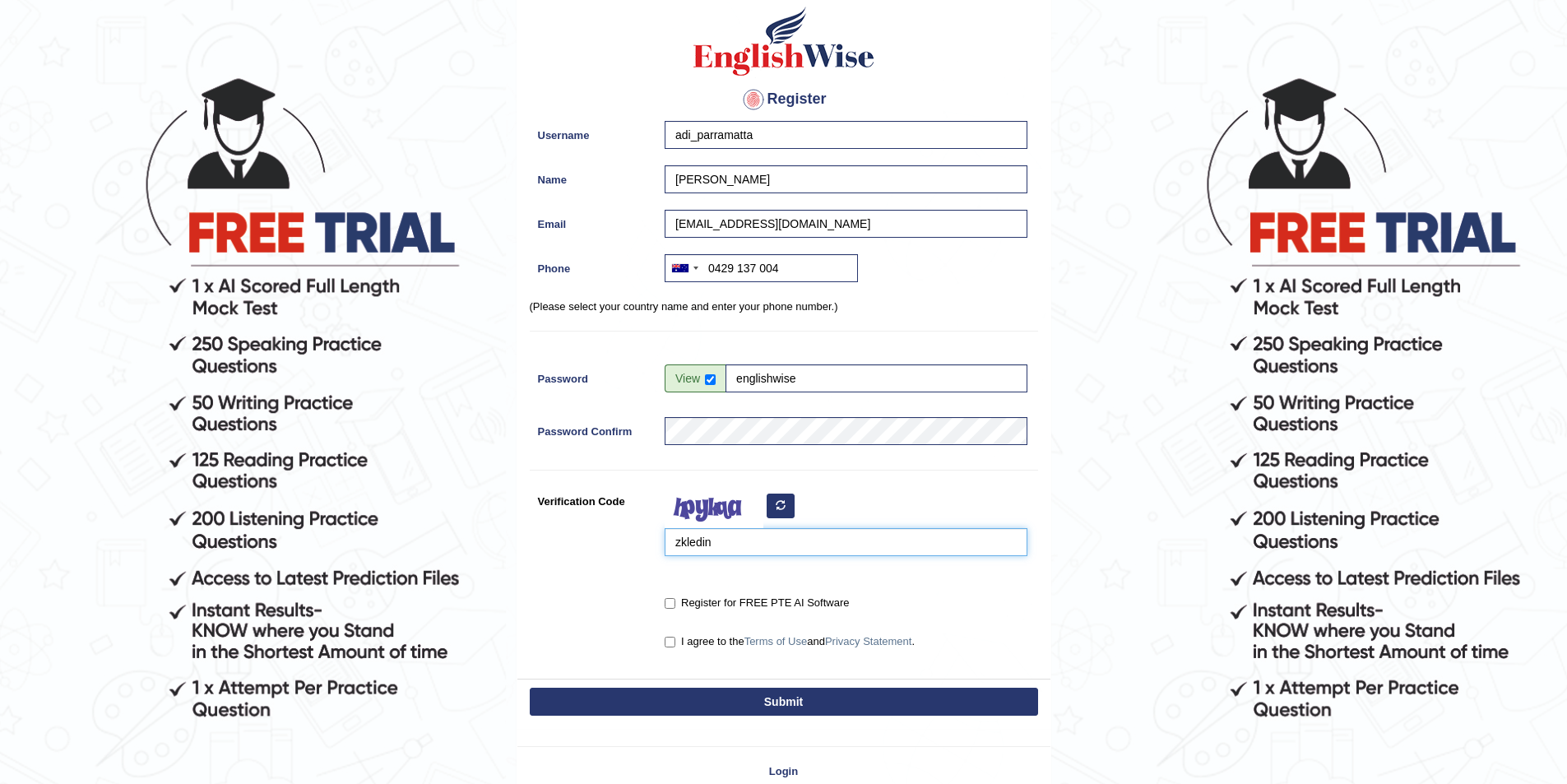
type input "zkledin"
click at [671, 606] on input "Register for FREE PTE AI Software" at bounding box center [670, 603] width 11 height 11
checkbox input "true"
click at [670, 639] on input "I agree to the Terms of Use and Privacy Statement ." at bounding box center [670, 642] width 11 height 11
checkbox input "true"
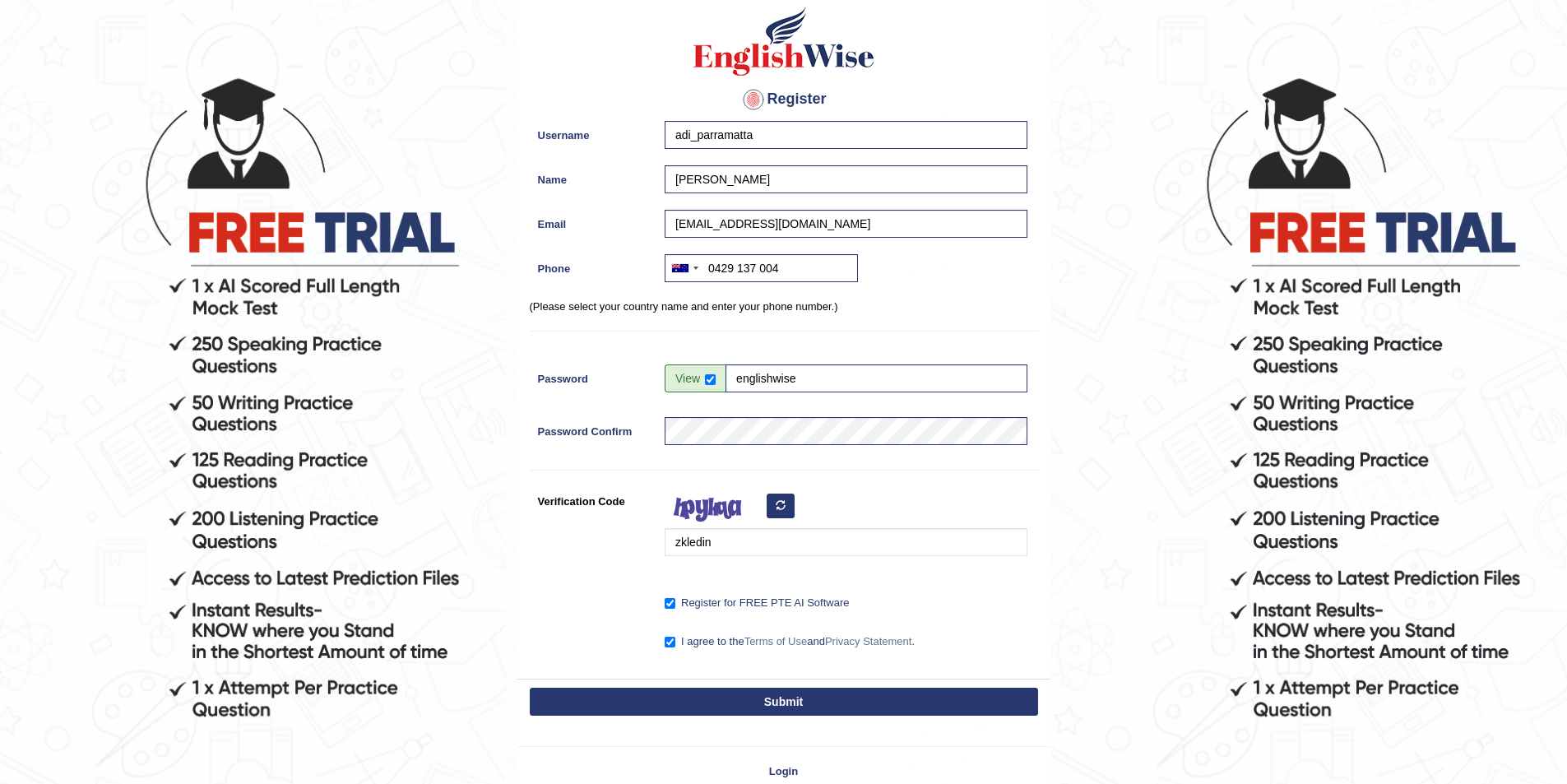
click at [712, 701] on button "Submit" at bounding box center [784, 701] width 509 height 28
type input "+61429137004"
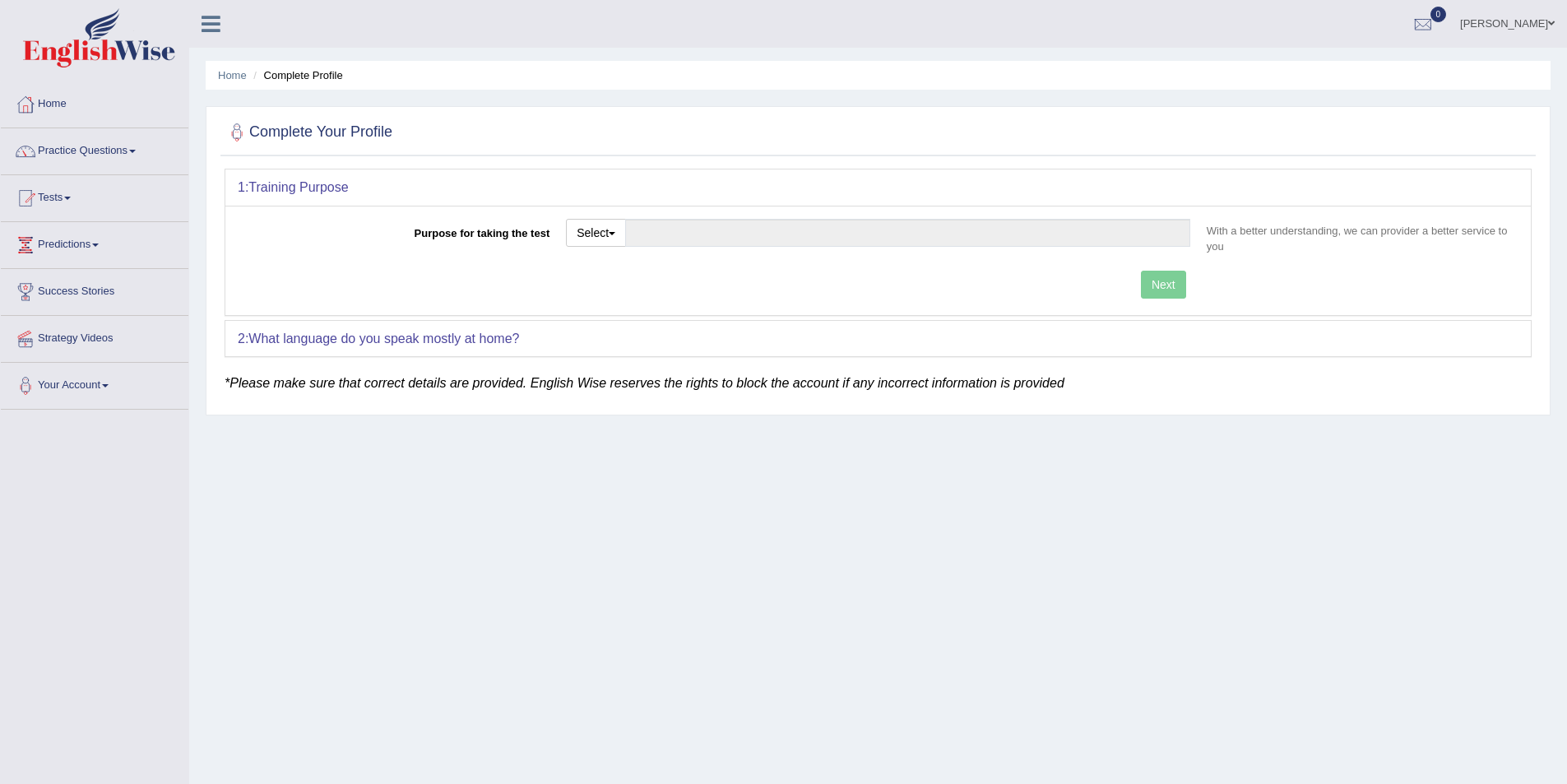
click at [1517, 24] on link "Adi Silimaibau" at bounding box center [1508, 21] width 119 height 43
click at [1463, 211] on link "Log out" at bounding box center [1477, 213] width 178 height 38
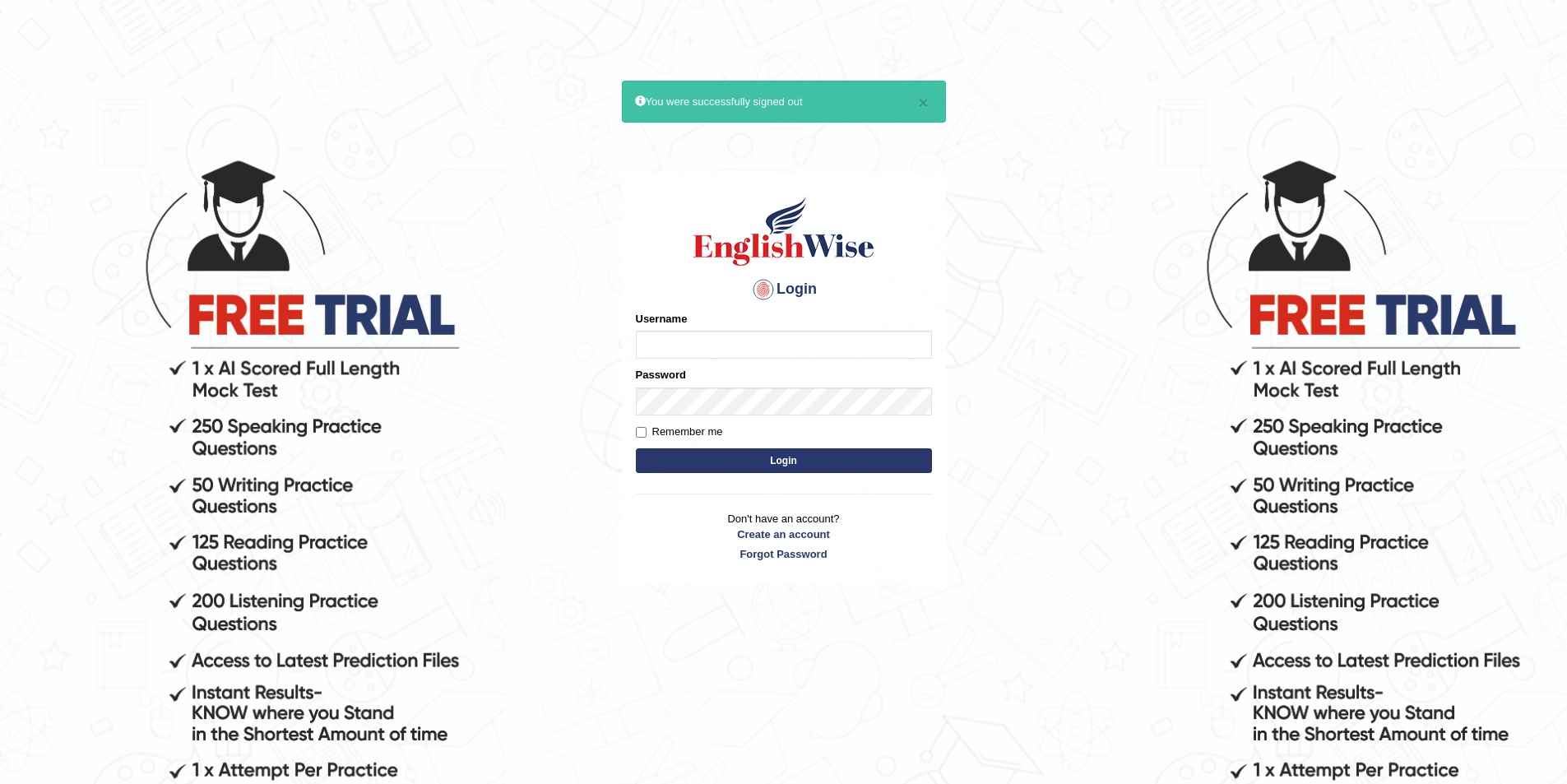
click at [779, 520] on p "Don't have an account? Create an account Forgot Password" at bounding box center [784, 537] width 296 height 51
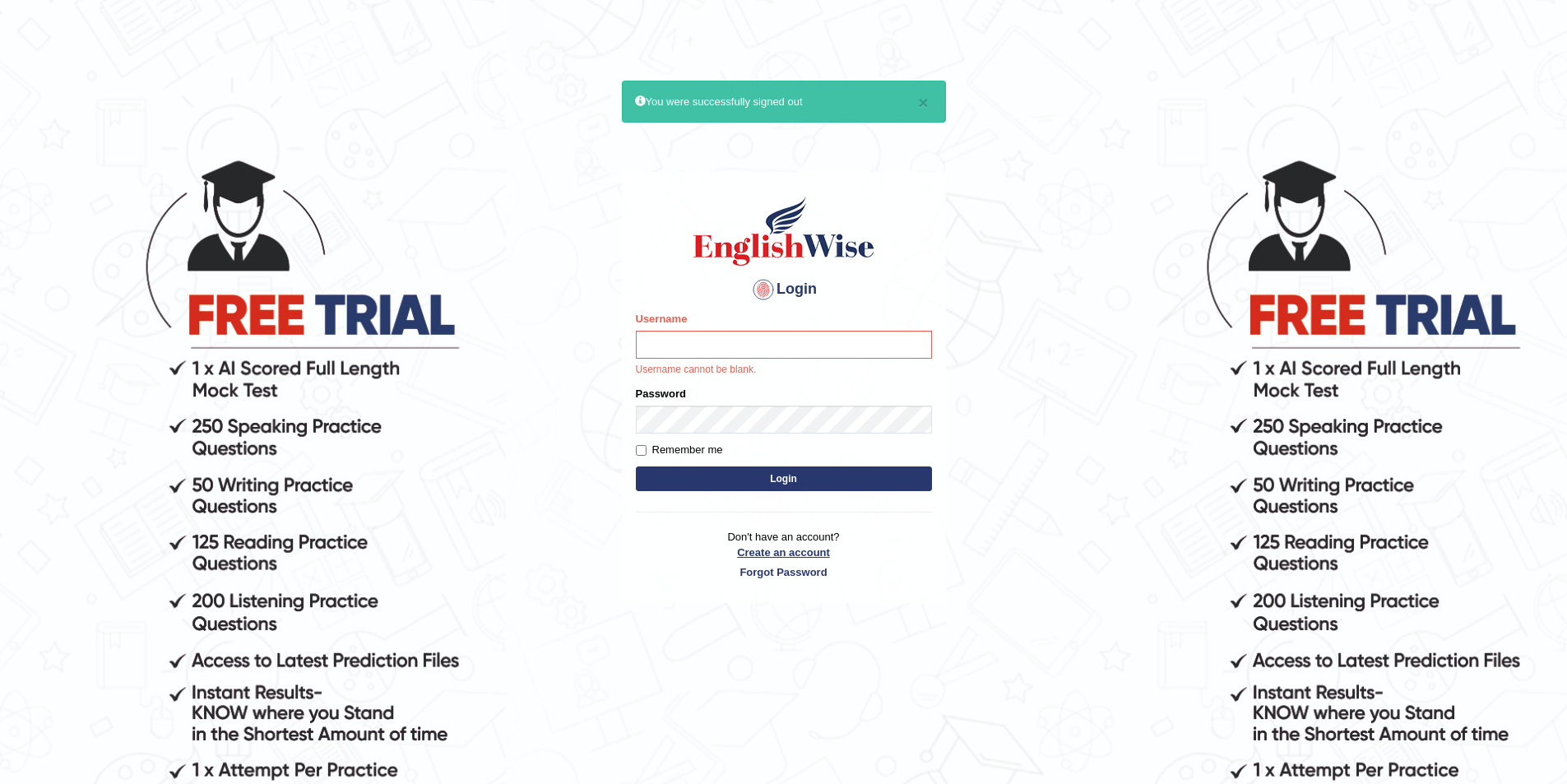
click at [778, 550] on link "Create an account" at bounding box center [784, 552] width 296 height 15
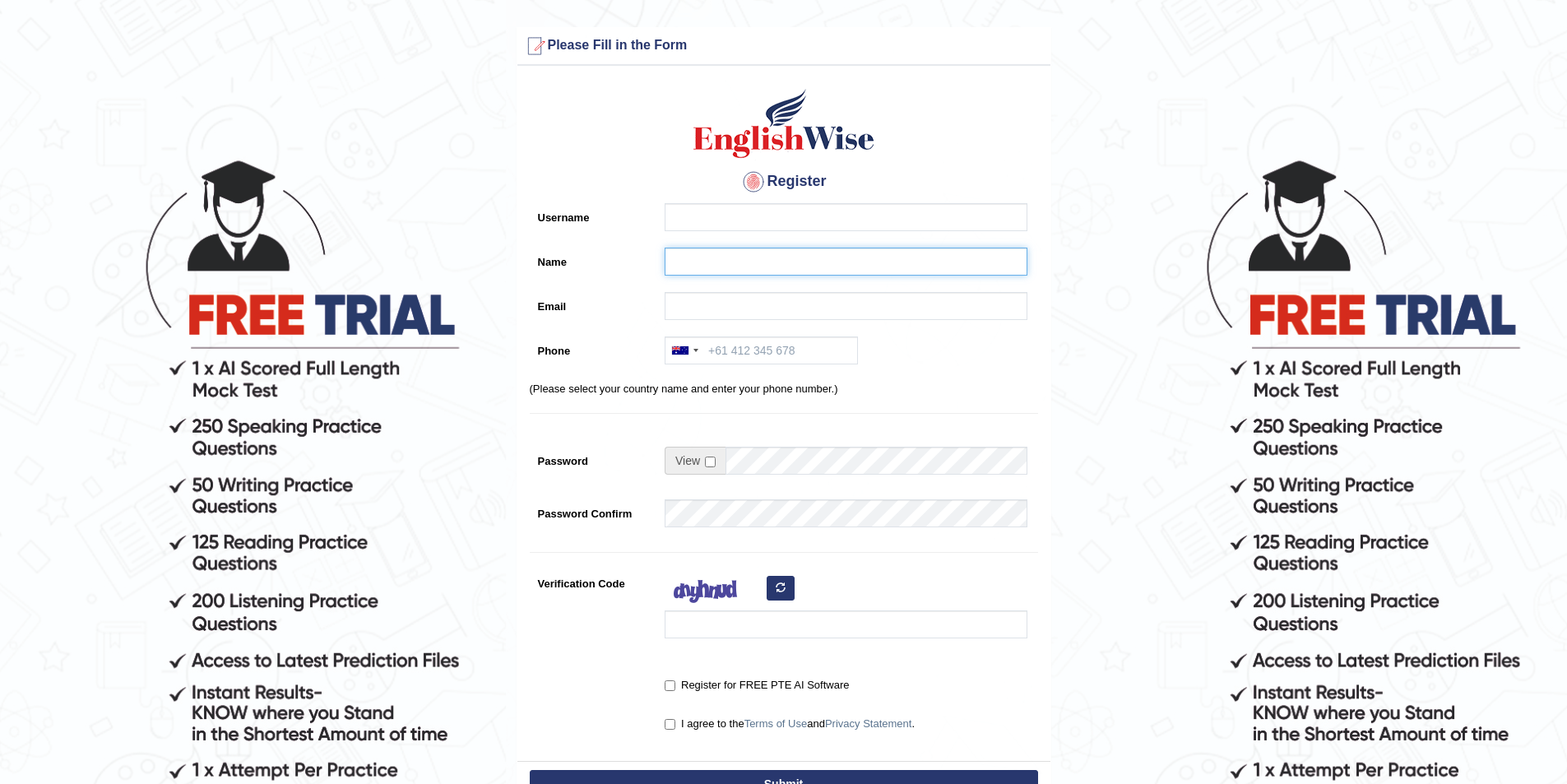
click at [674, 264] on input "Name" at bounding box center [846, 261] width 363 height 28
paste input "[PERSON_NAME]"
type input "[PERSON_NAME]"
click at [684, 210] on input "Username" at bounding box center [846, 217] width 363 height 28
type input "warde_parramatta"
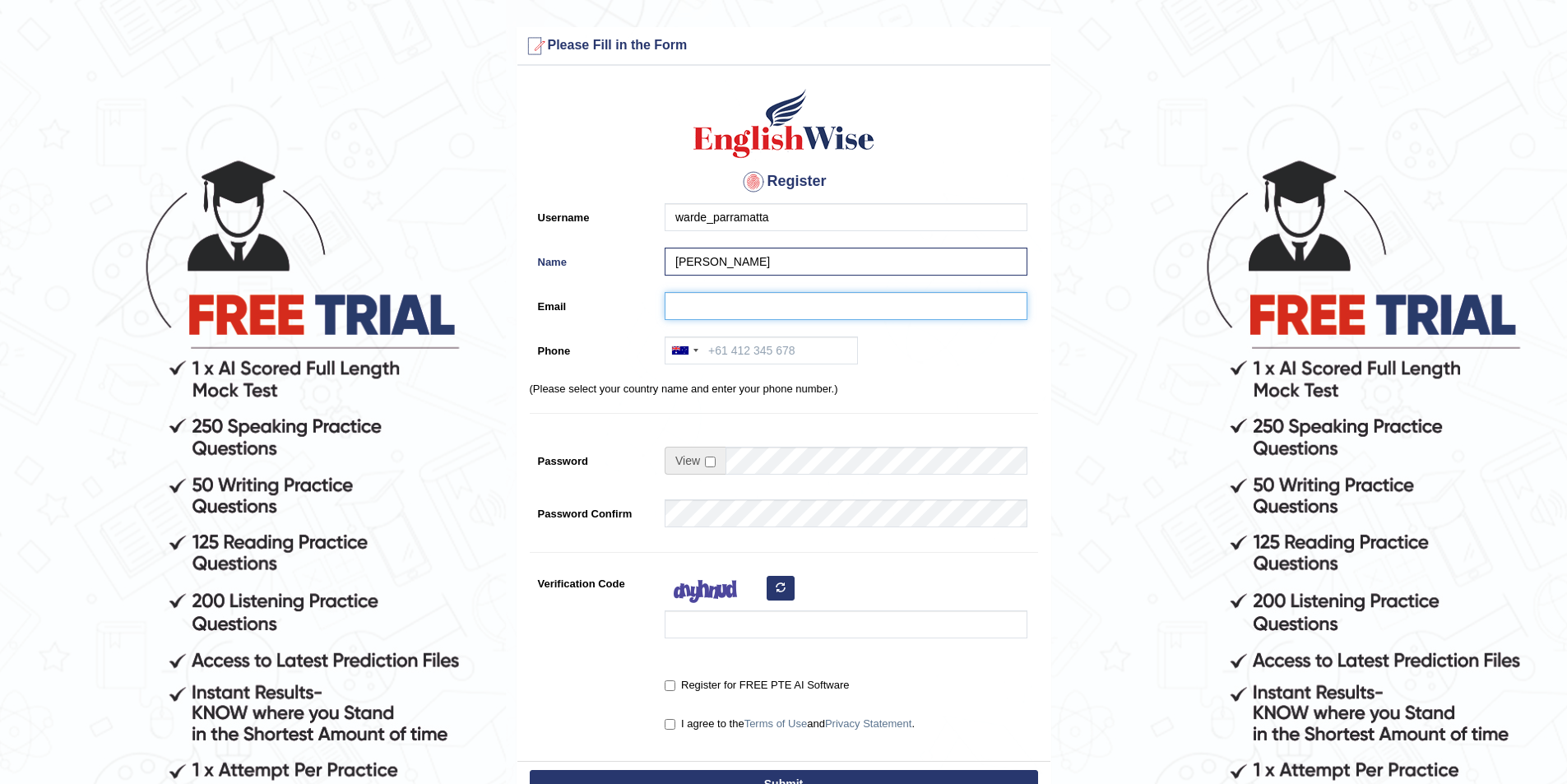
click at [746, 310] on input "Email" at bounding box center [846, 305] width 363 height 28
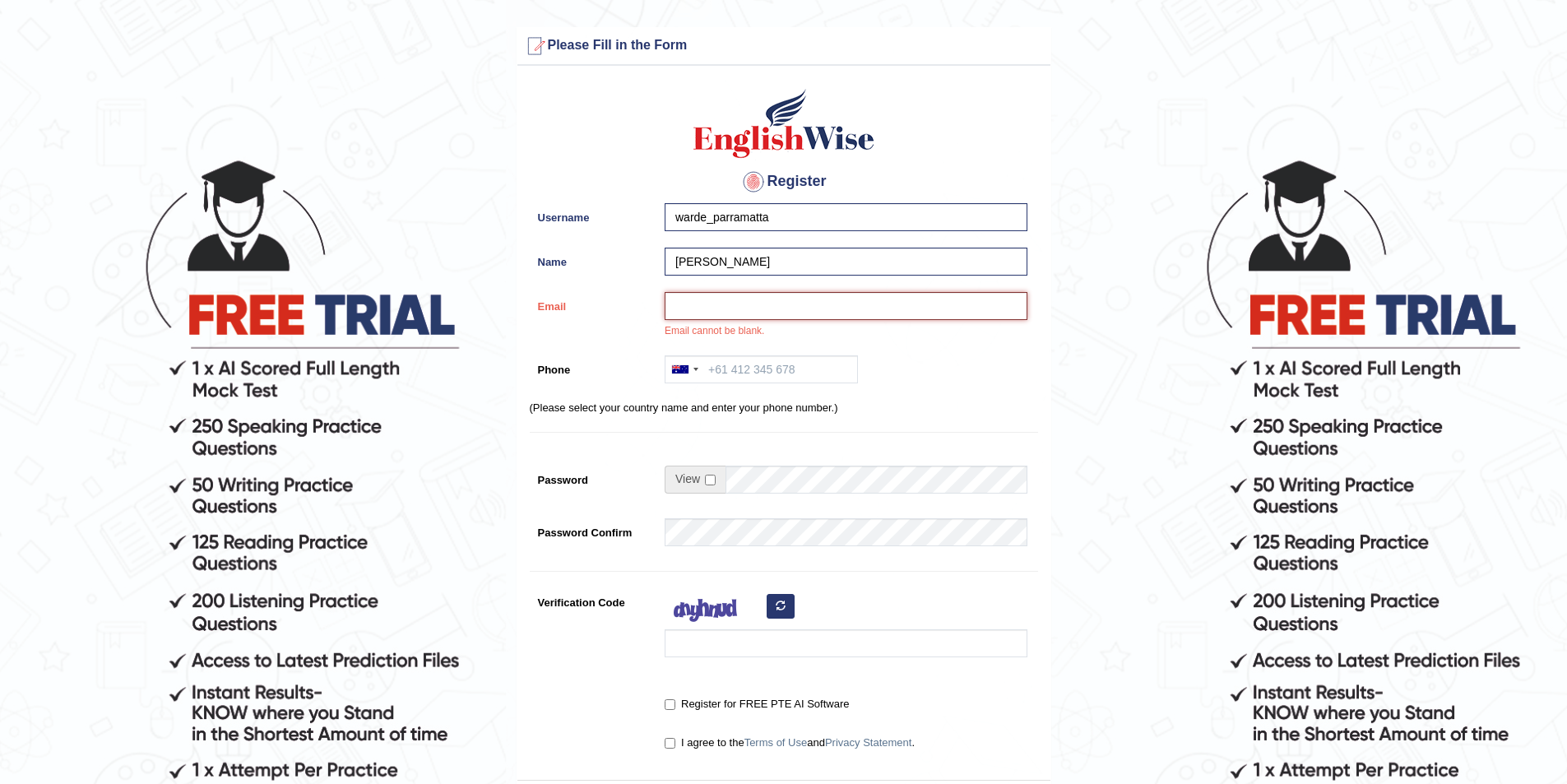
paste input "wardetauk9@gmail.com"
type input "wardetauk9@gmail.com"
click at [763, 375] on input "Phone" at bounding box center [761, 369] width 194 height 28
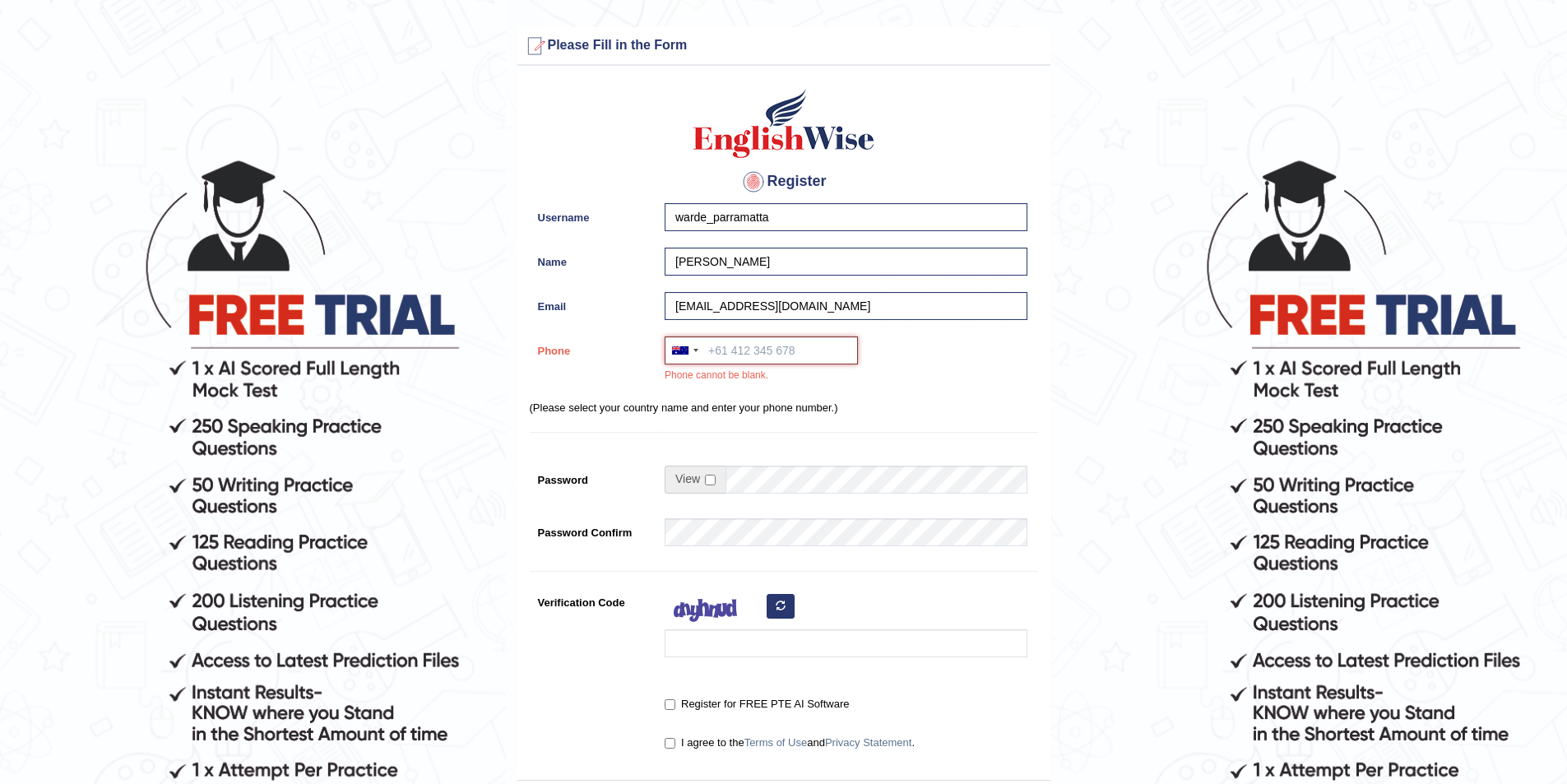
paste input "0400 854 581"
type input "0400 854 581"
click at [708, 481] on input "checkbox" at bounding box center [710, 479] width 11 height 11
checkbox input "true"
click at [729, 479] on td at bounding box center [846, 484] width 363 height 36
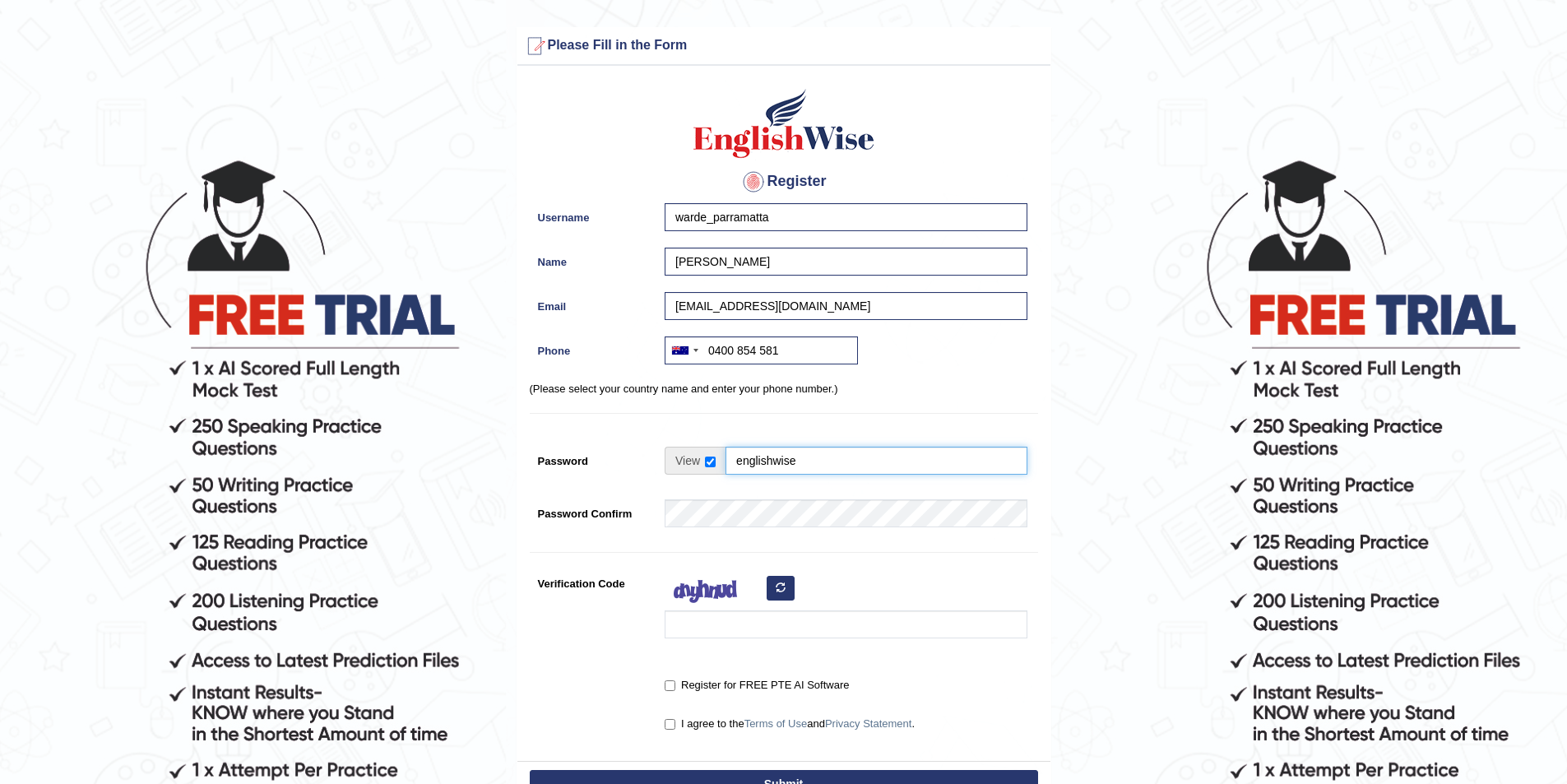
type input "englishwise"
click at [692, 641] on div at bounding box center [842, 607] width 371 height 78
click at [695, 627] on input "Verification Code" at bounding box center [846, 624] width 363 height 28
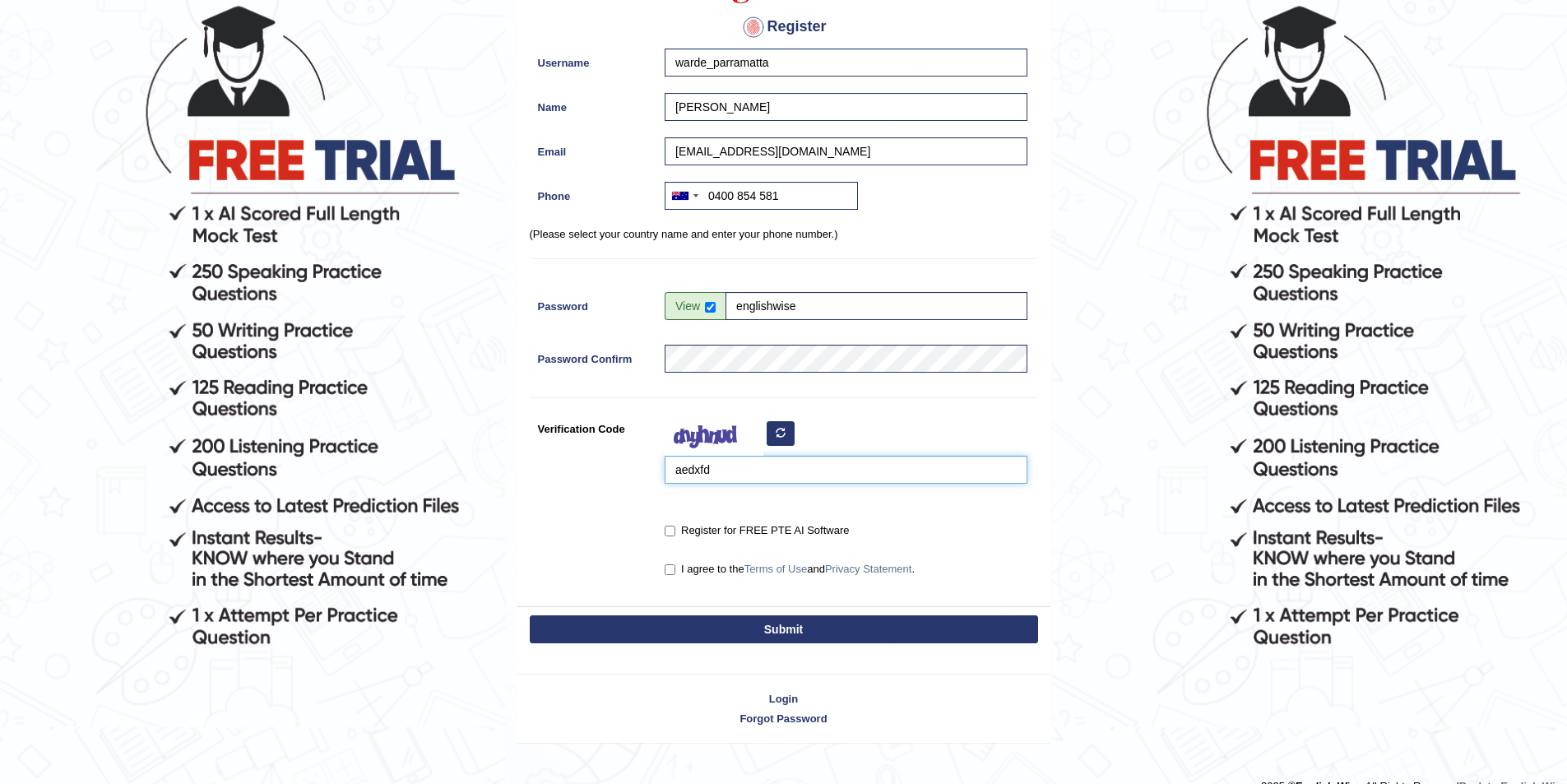
scroll to position [165, 0]
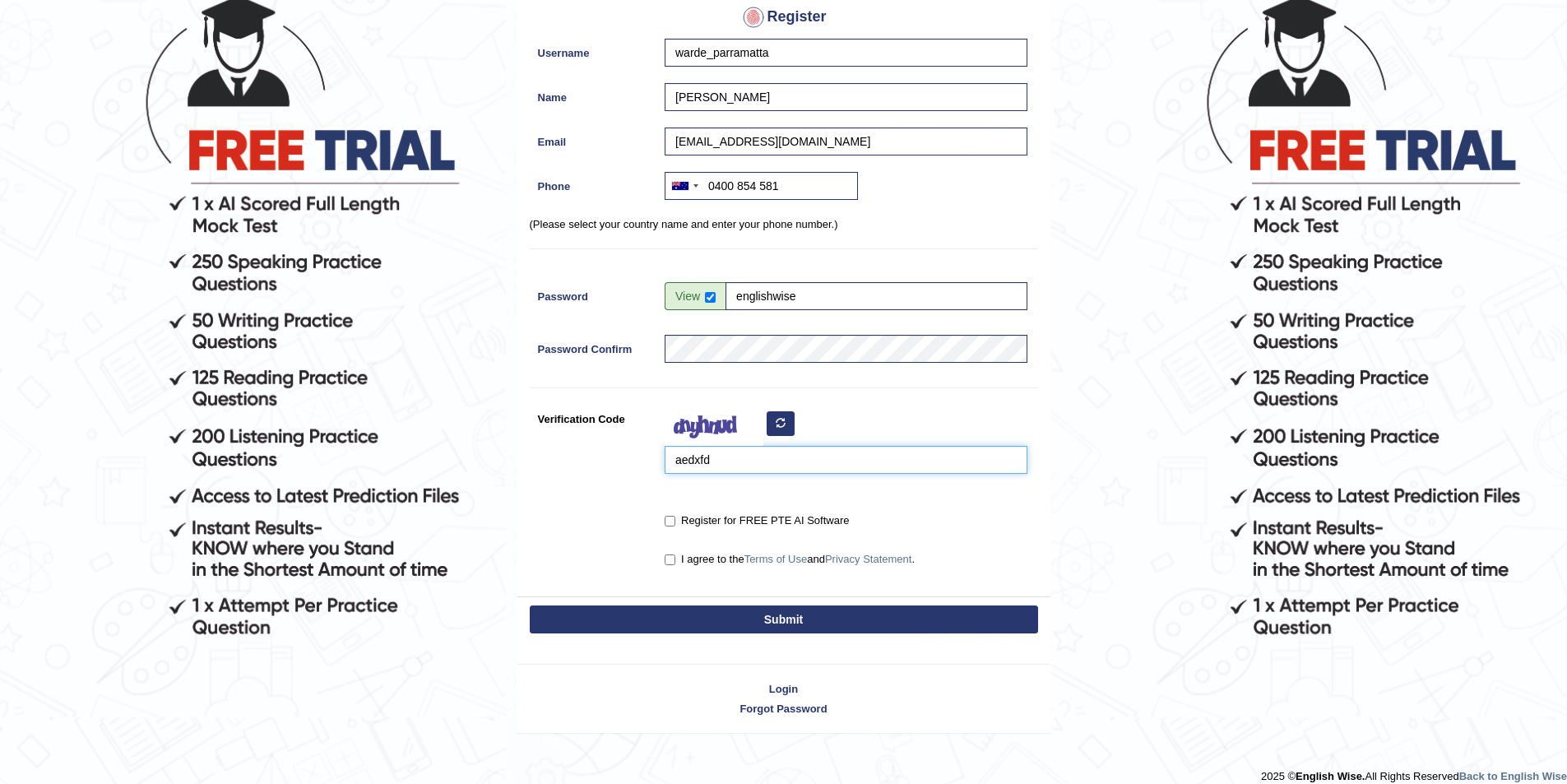
type input "aedxfd"
click at [671, 518] on input "Register for FREE PTE AI Software" at bounding box center [670, 520] width 11 height 11
checkbox input "true"
click at [672, 552] on label "I agree to the Terms of Use and Privacy Statement ." at bounding box center [789, 559] width 250 height 16
click at [672, 555] on input "I agree to the Terms of Use and Privacy Statement ." at bounding box center [670, 560] width 11 height 11
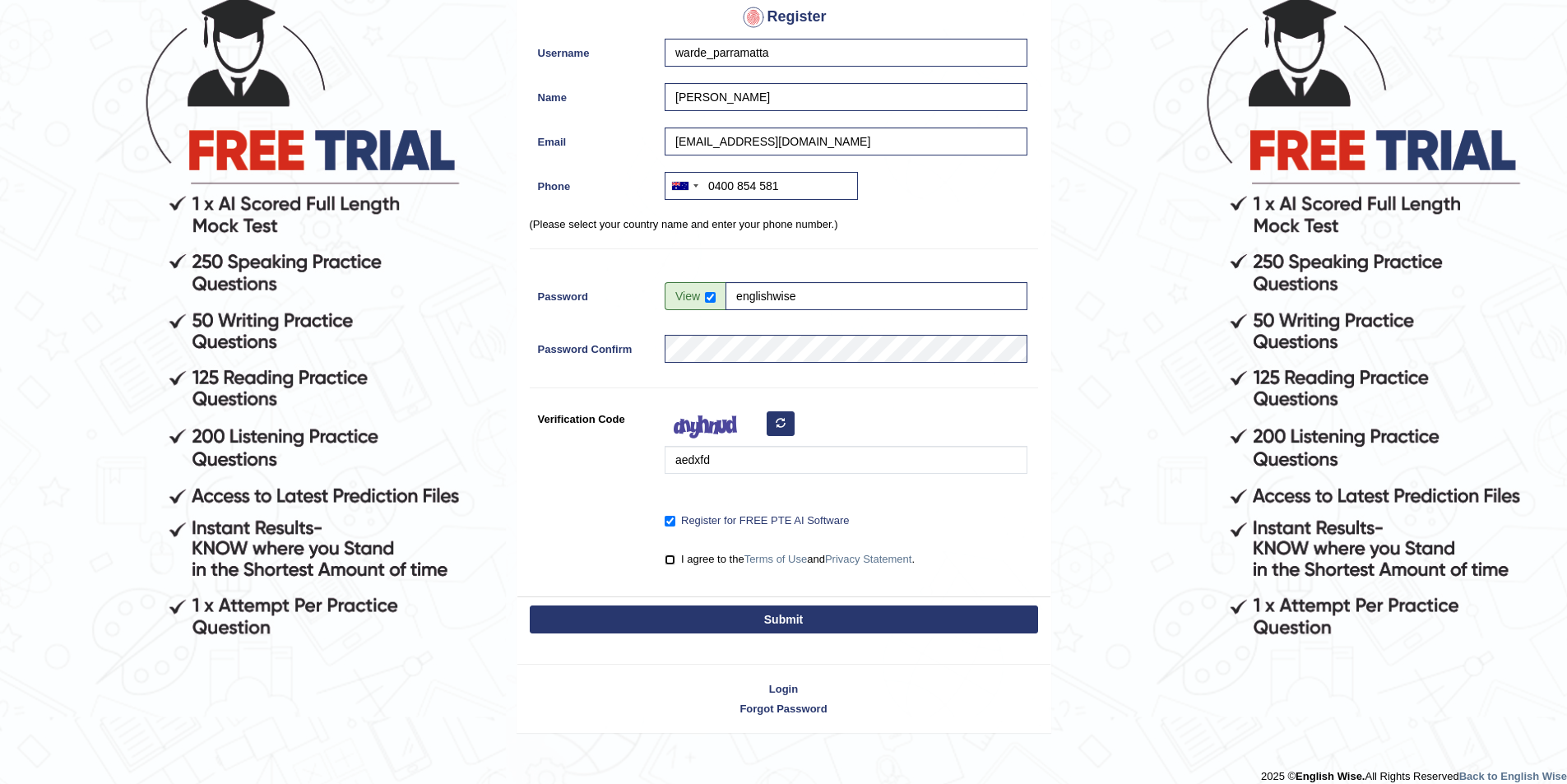
checkbox input "true"
click at [789, 618] on button "Submit" at bounding box center [784, 619] width 509 height 28
type input "+61400854581"
